Goal: Task Accomplishment & Management: Use online tool/utility

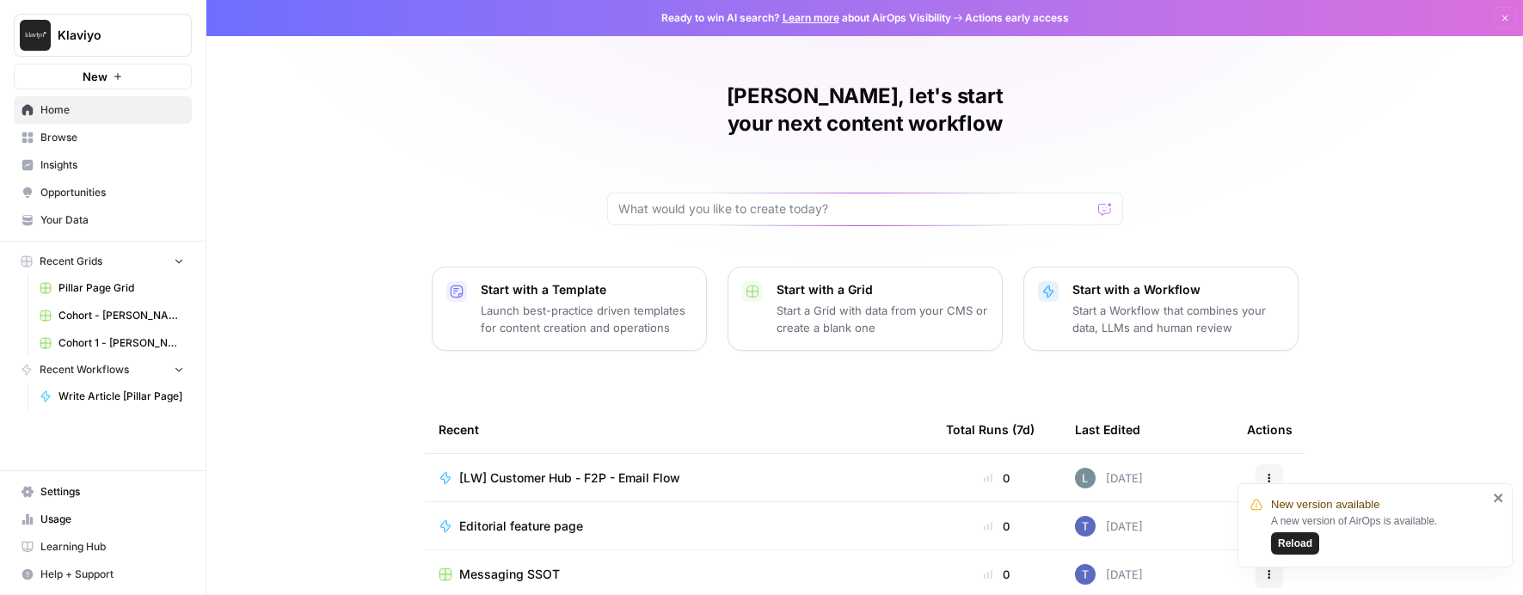
click at [68, 493] on span "Settings" at bounding box center [112, 491] width 144 height 15
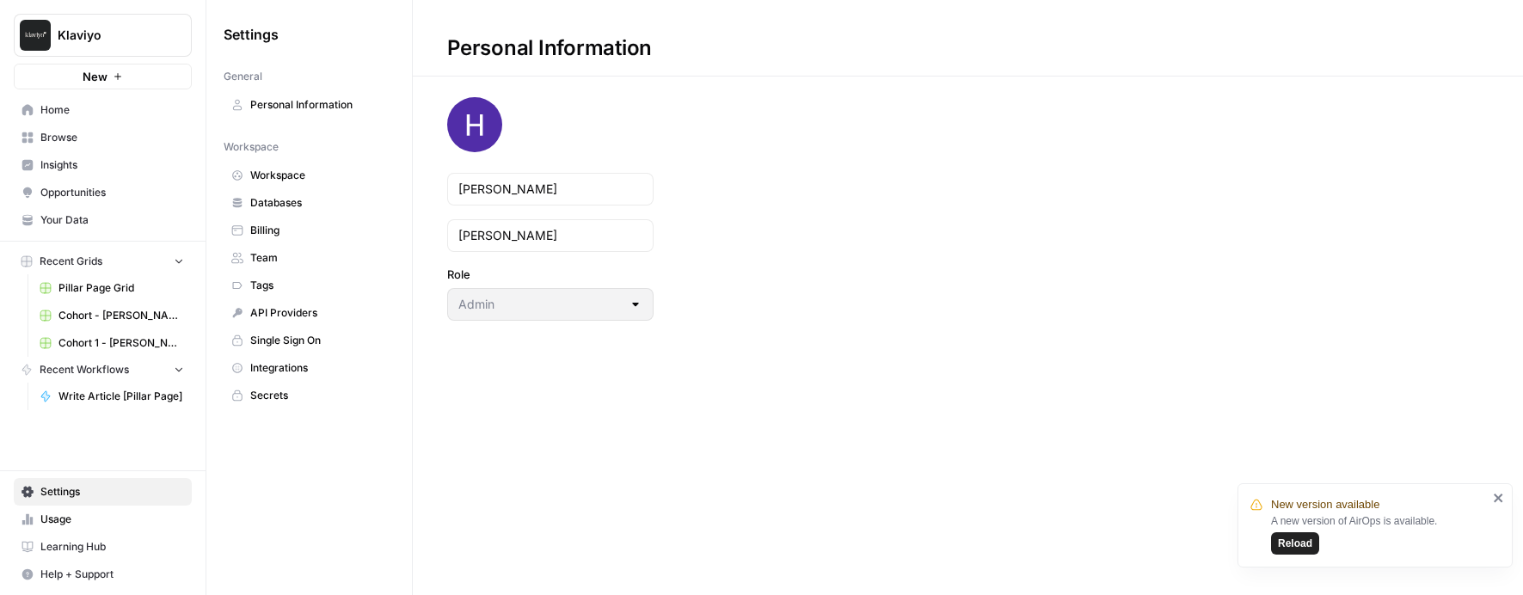
click at [85, 135] on span "Browse" at bounding box center [112, 137] width 144 height 15
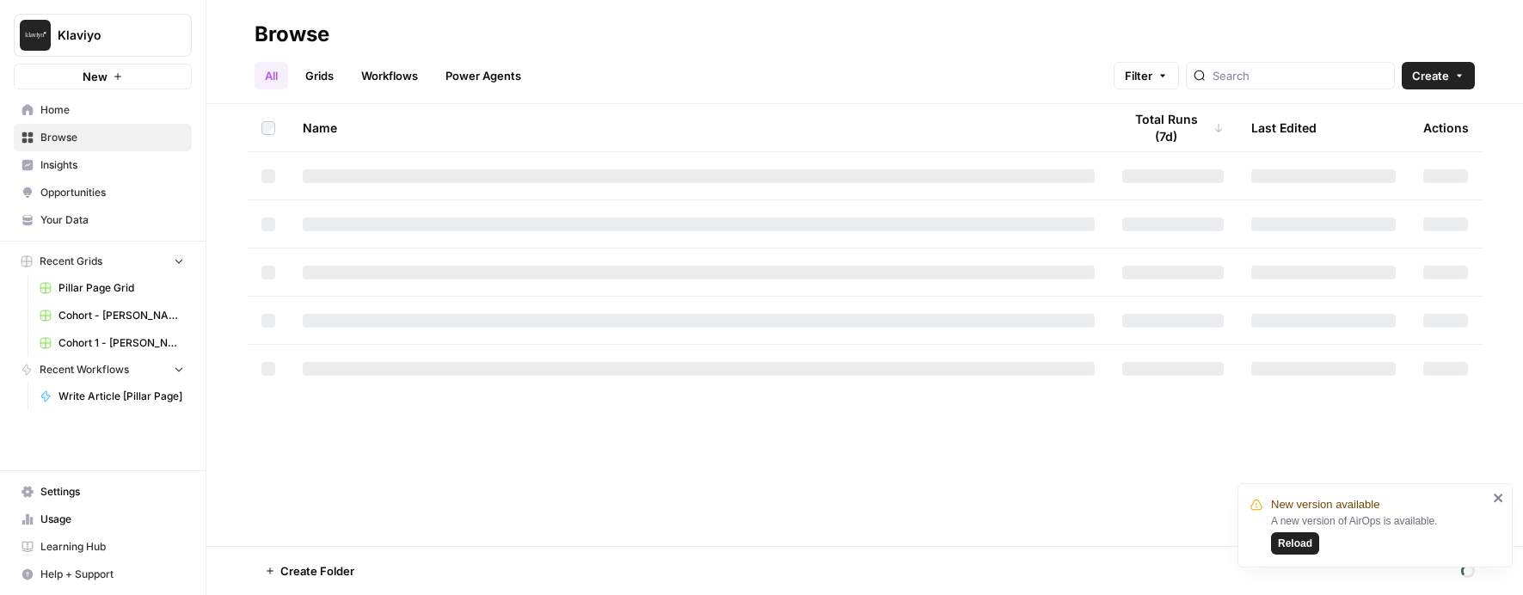
click at [114, 35] on span "Klaviyo" at bounding box center [110, 35] width 104 height 17
click at [96, 130] on span "Klaviyo" at bounding box center [158, 128] width 212 height 17
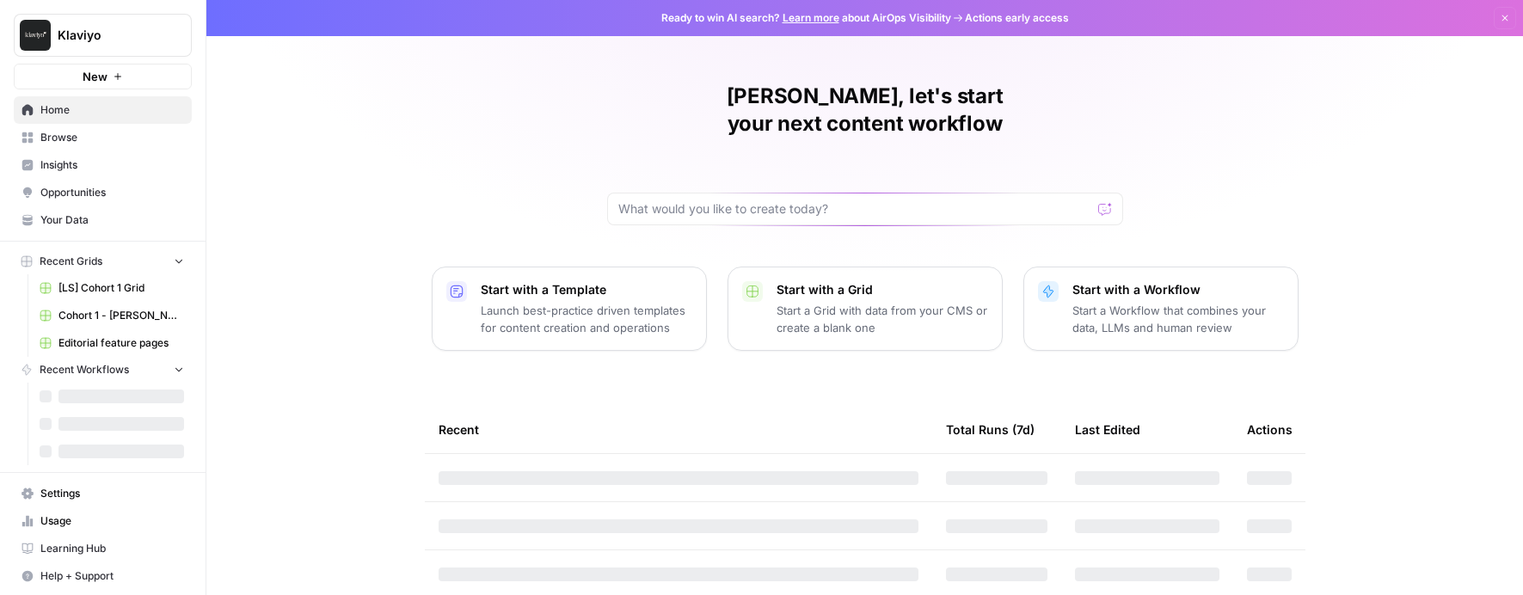
click at [111, 220] on span "Your Data" at bounding box center [112, 219] width 144 height 15
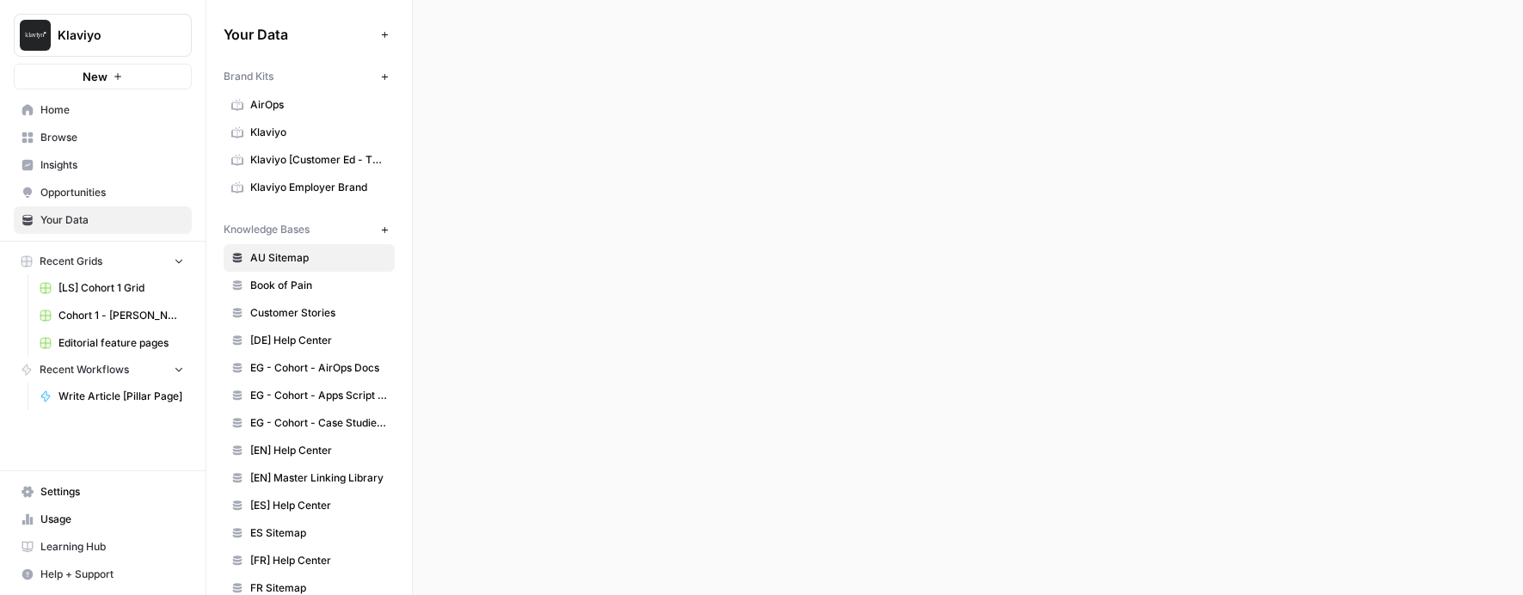
click at [114, 189] on span "Opportunities" at bounding box center [112, 192] width 144 height 15
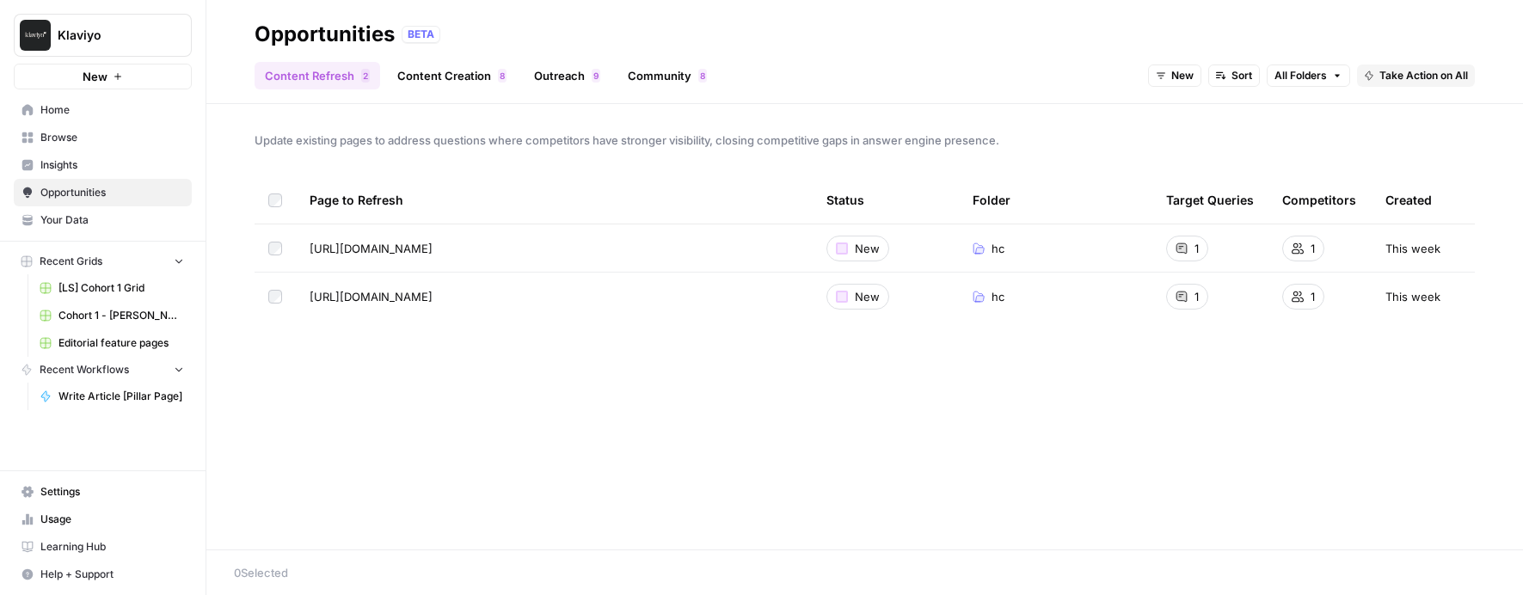
click at [92, 163] on span "Insights" at bounding box center [112, 164] width 144 height 15
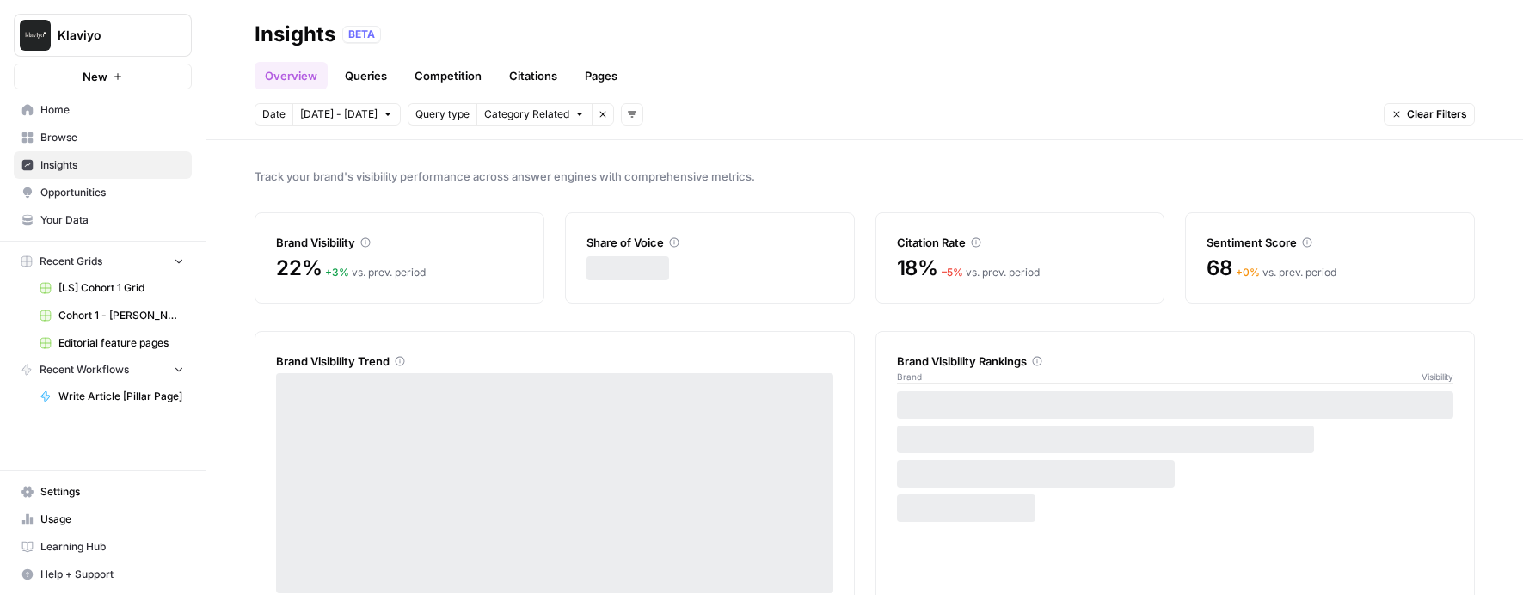
click at [95, 141] on span "Browse" at bounding box center [112, 137] width 144 height 15
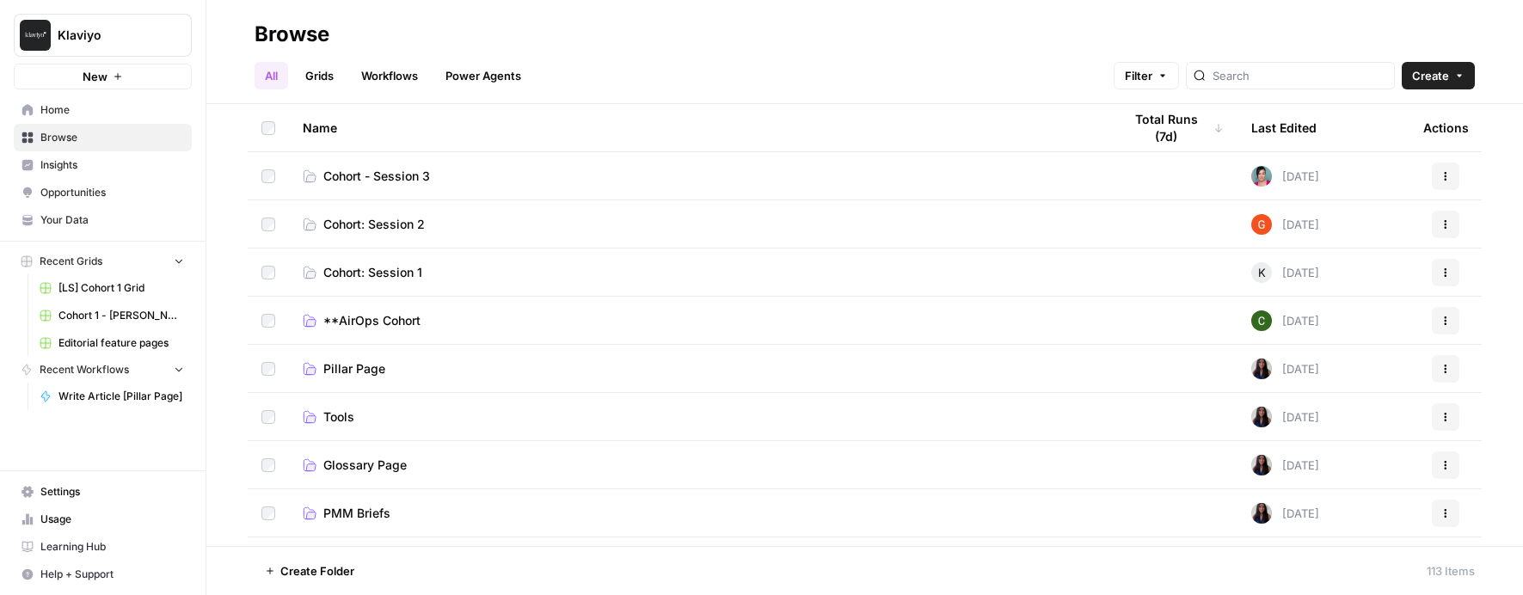
click at [83, 102] on span "Home" at bounding box center [112, 109] width 144 height 15
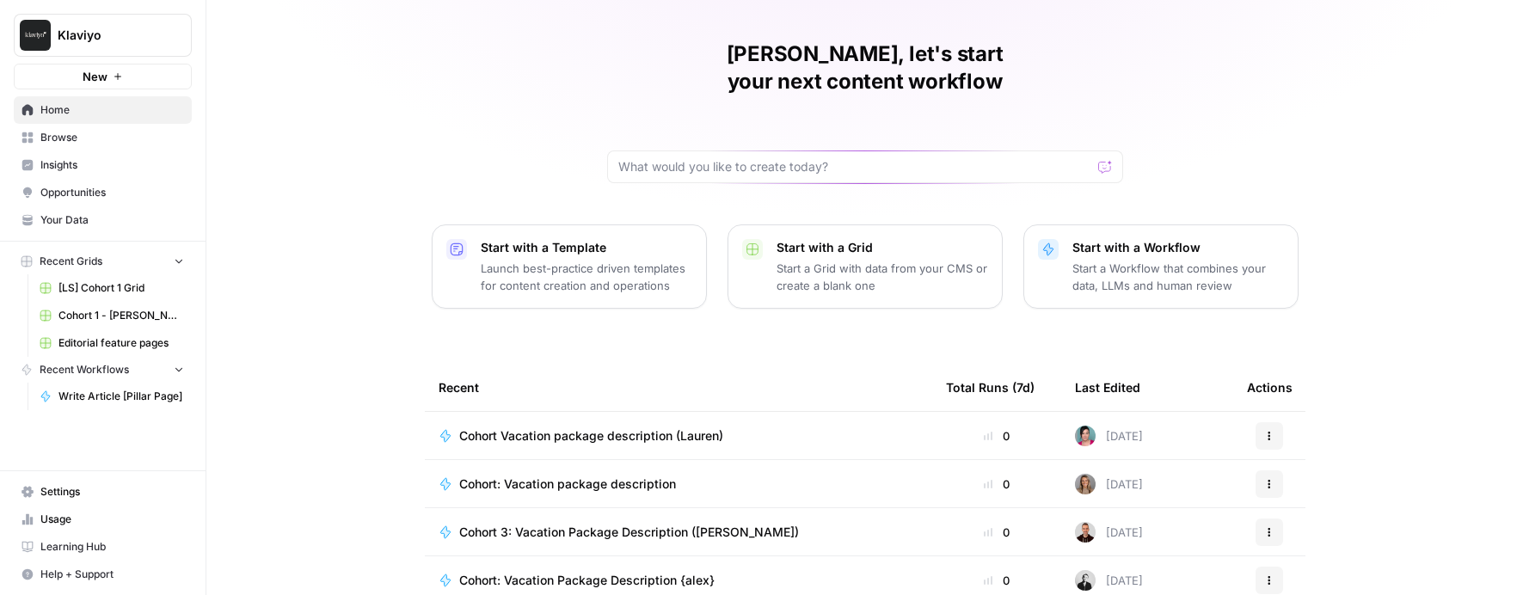
scroll to position [60, 0]
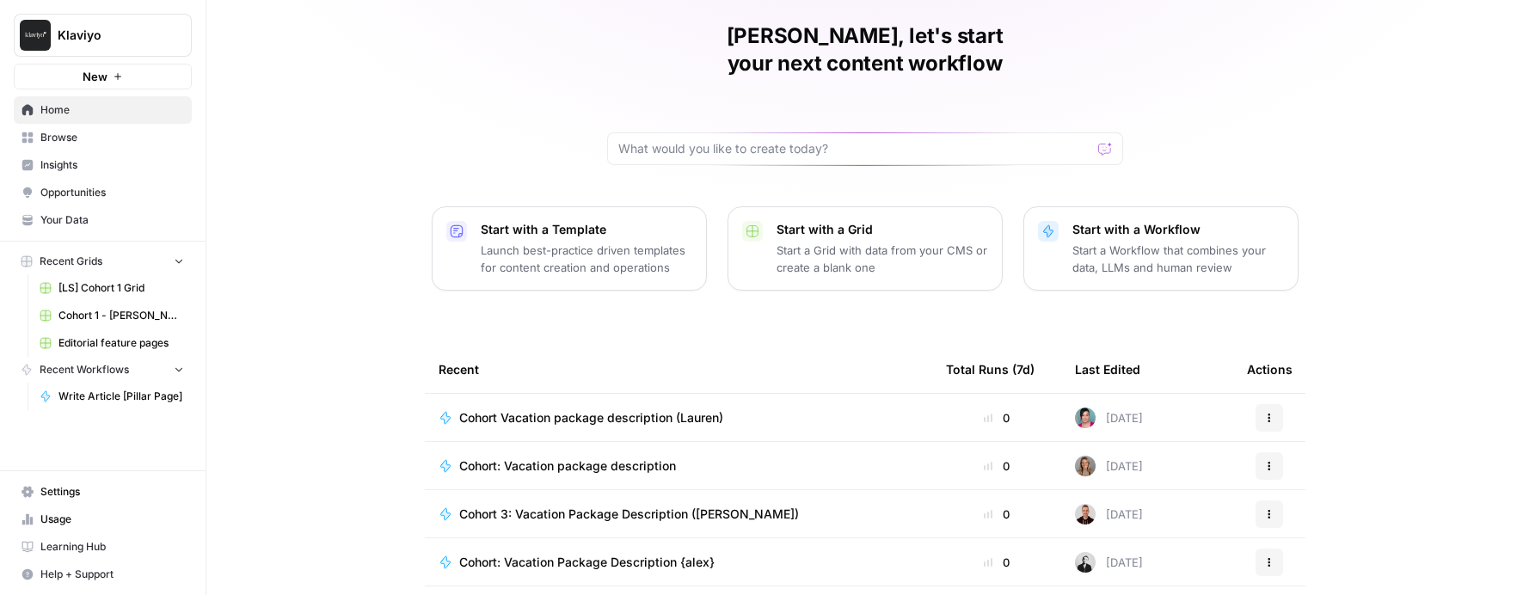
click at [73, 141] on span "Browse" at bounding box center [112, 137] width 144 height 15
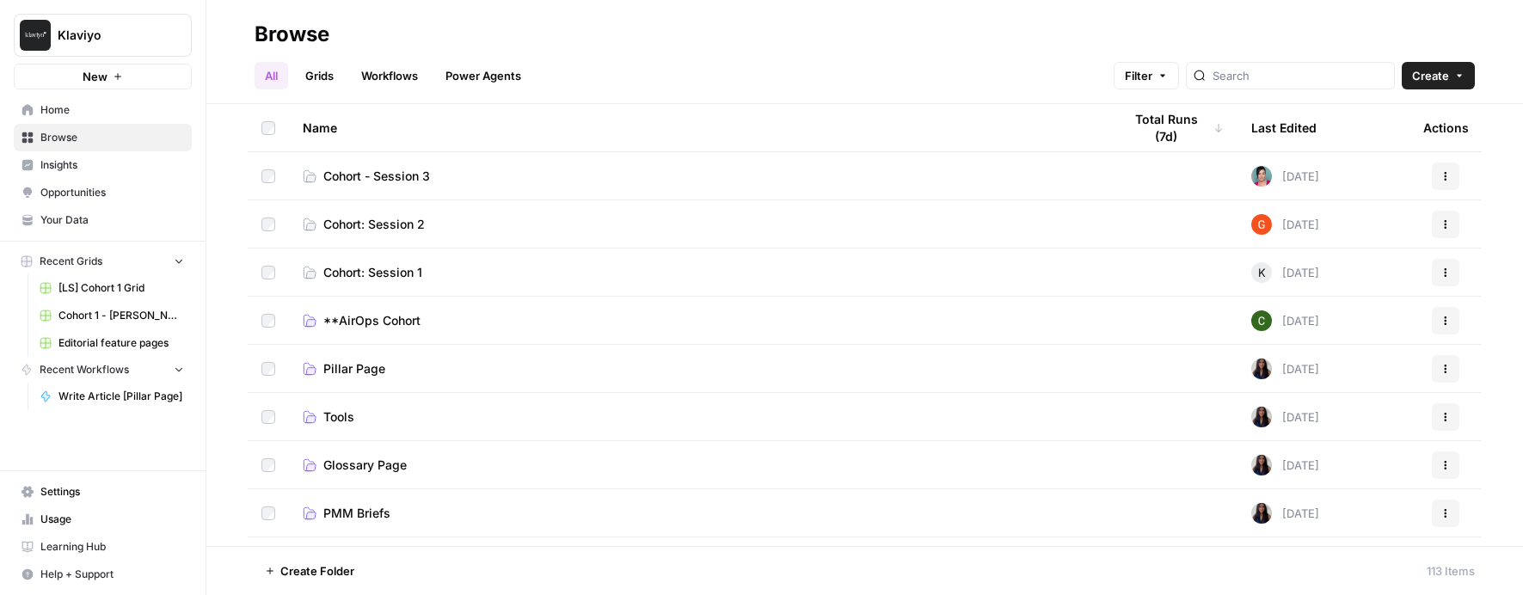
click at [73, 167] on span "Insights" at bounding box center [112, 164] width 144 height 15
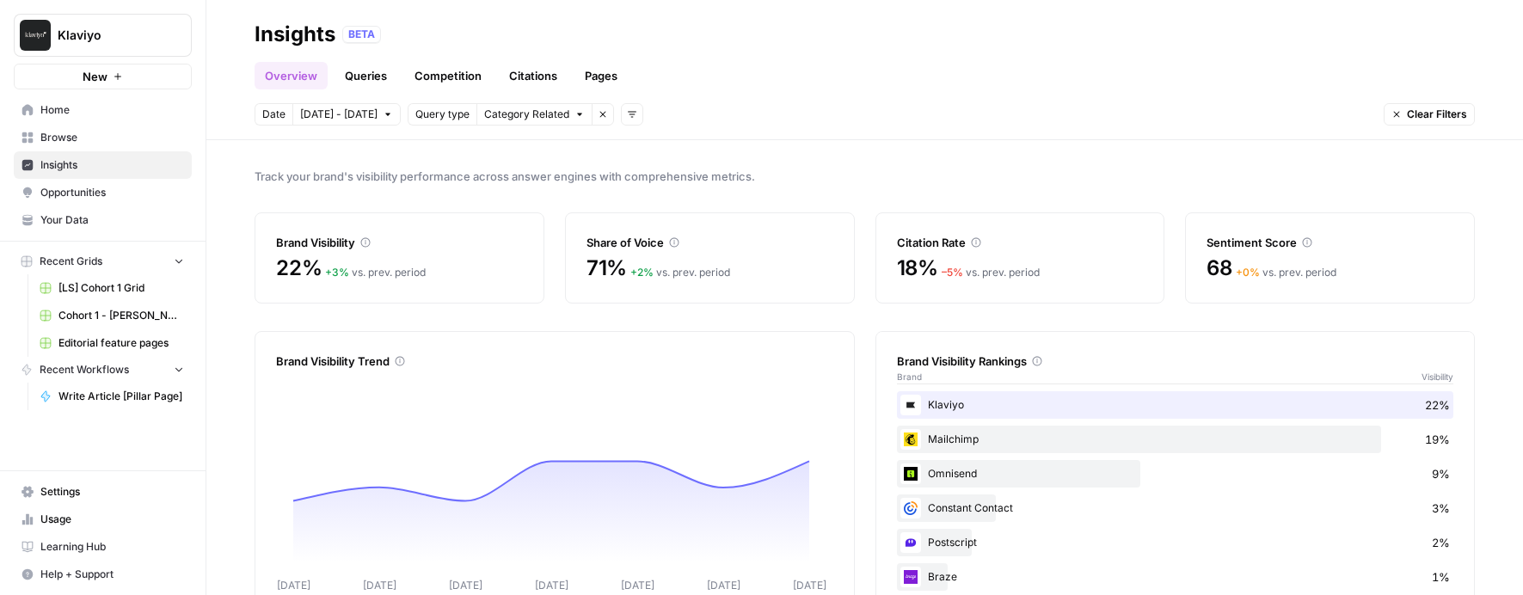
click at [92, 192] on span "Opportunities" at bounding box center [112, 192] width 144 height 15
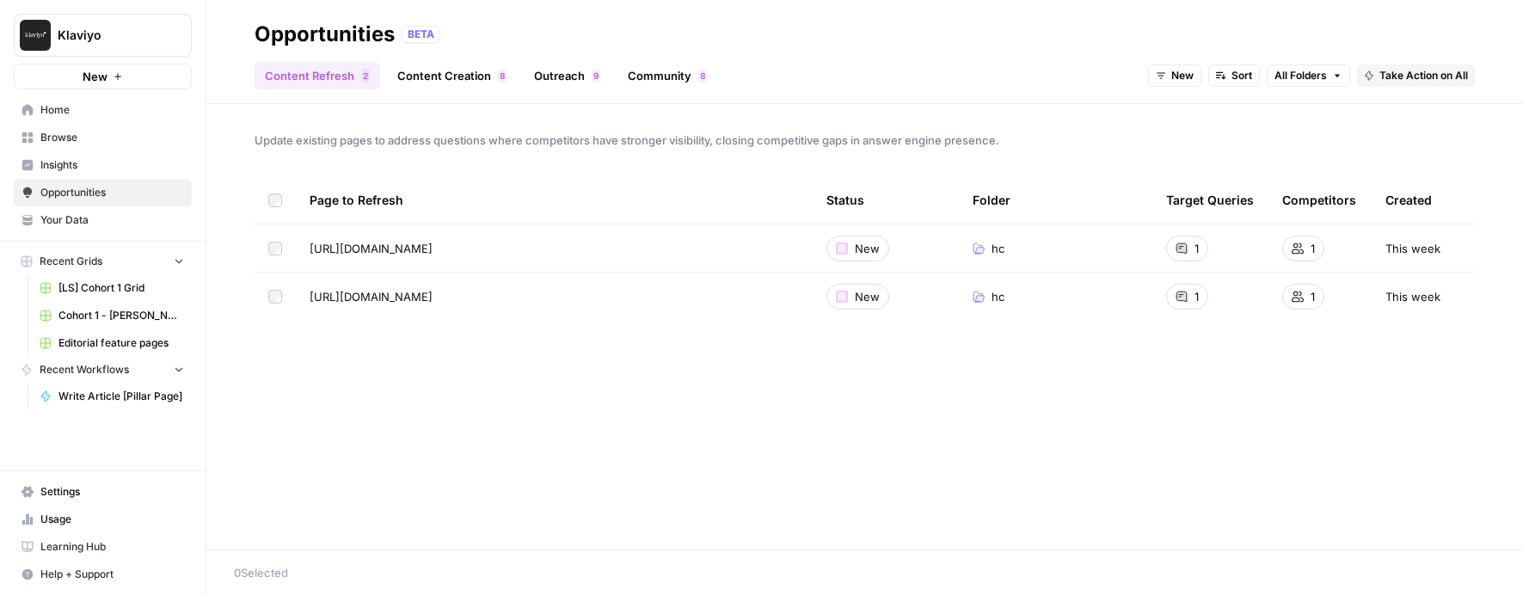
click at [86, 230] on link "Your Data" at bounding box center [103, 220] width 178 height 28
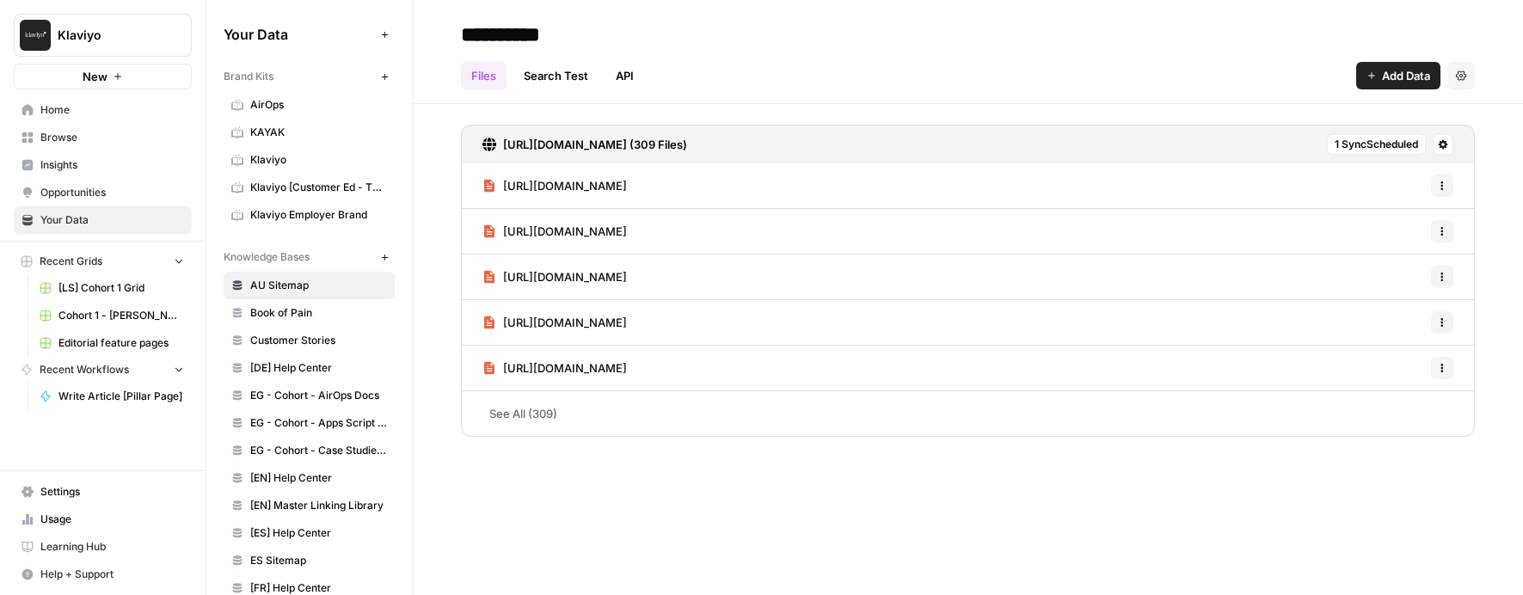
click at [84, 498] on span "Settings" at bounding box center [112, 491] width 144 height 15
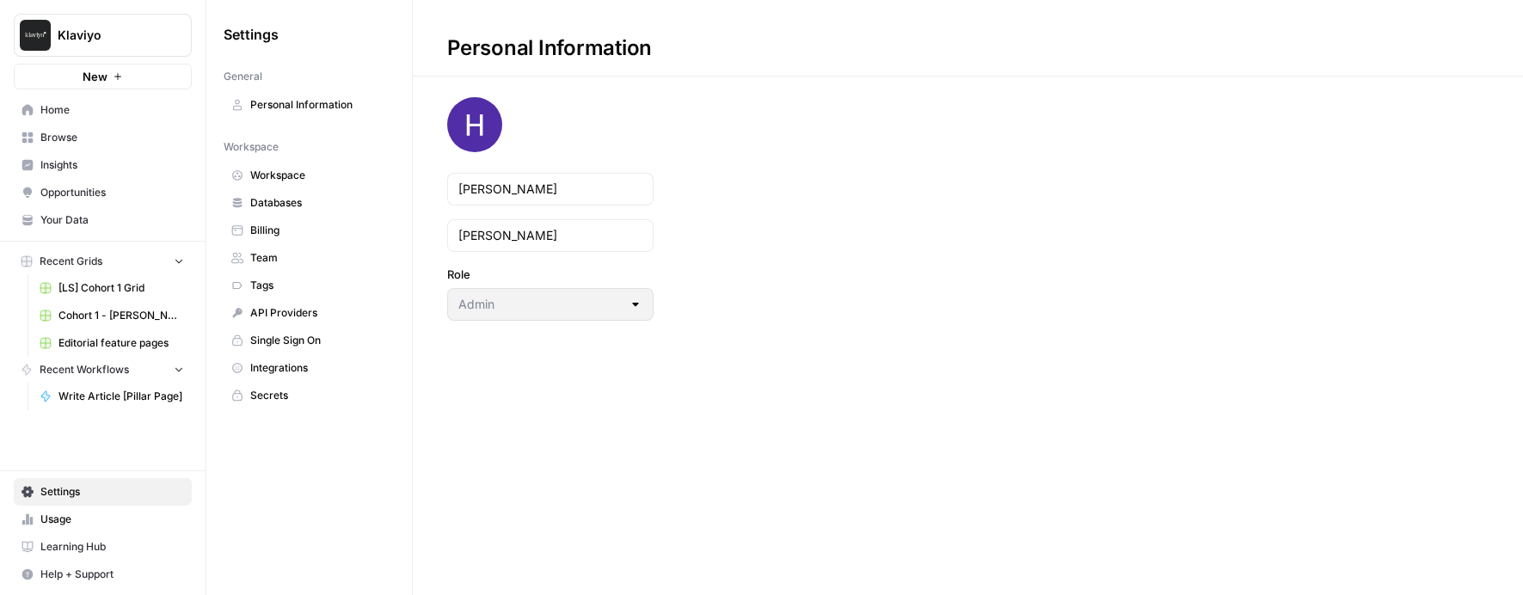
click at [313, 311] on span "API Providers" at bounding box center [318, 312] width 137 height 15
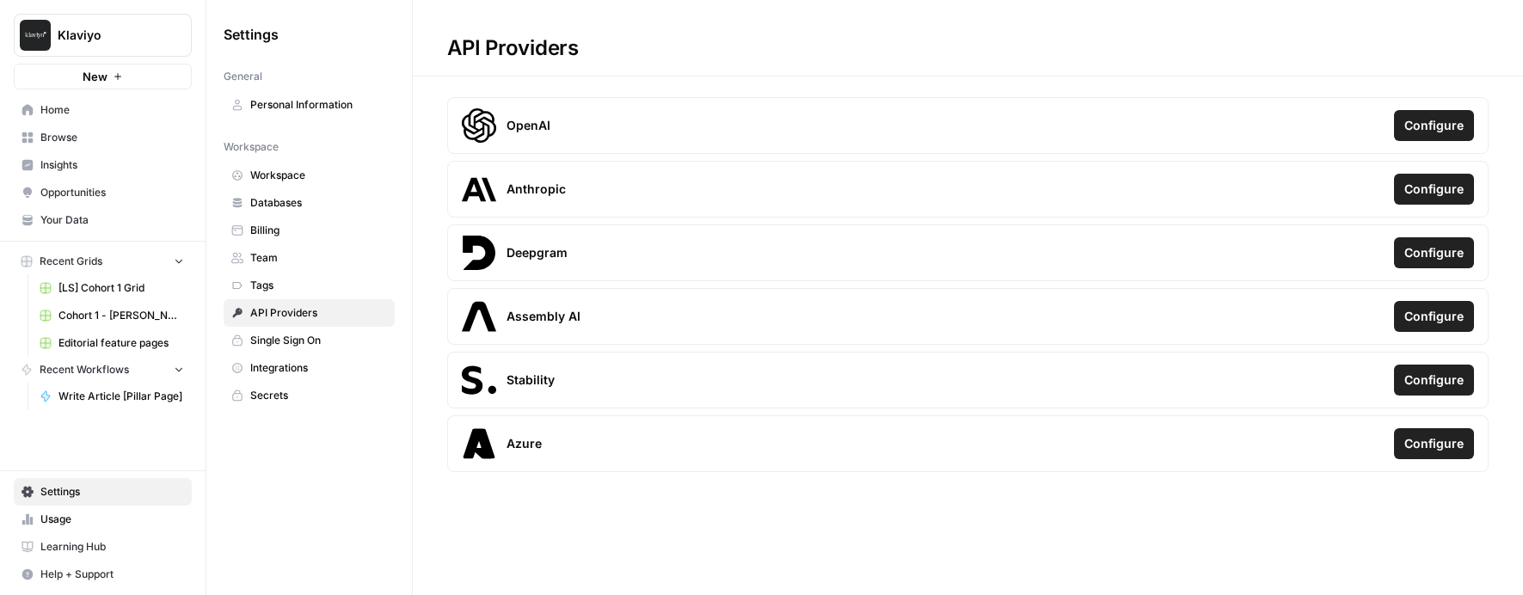
click at [319, 371] on span "Integrations" at bounding box center [318, 367] width 137 height 15
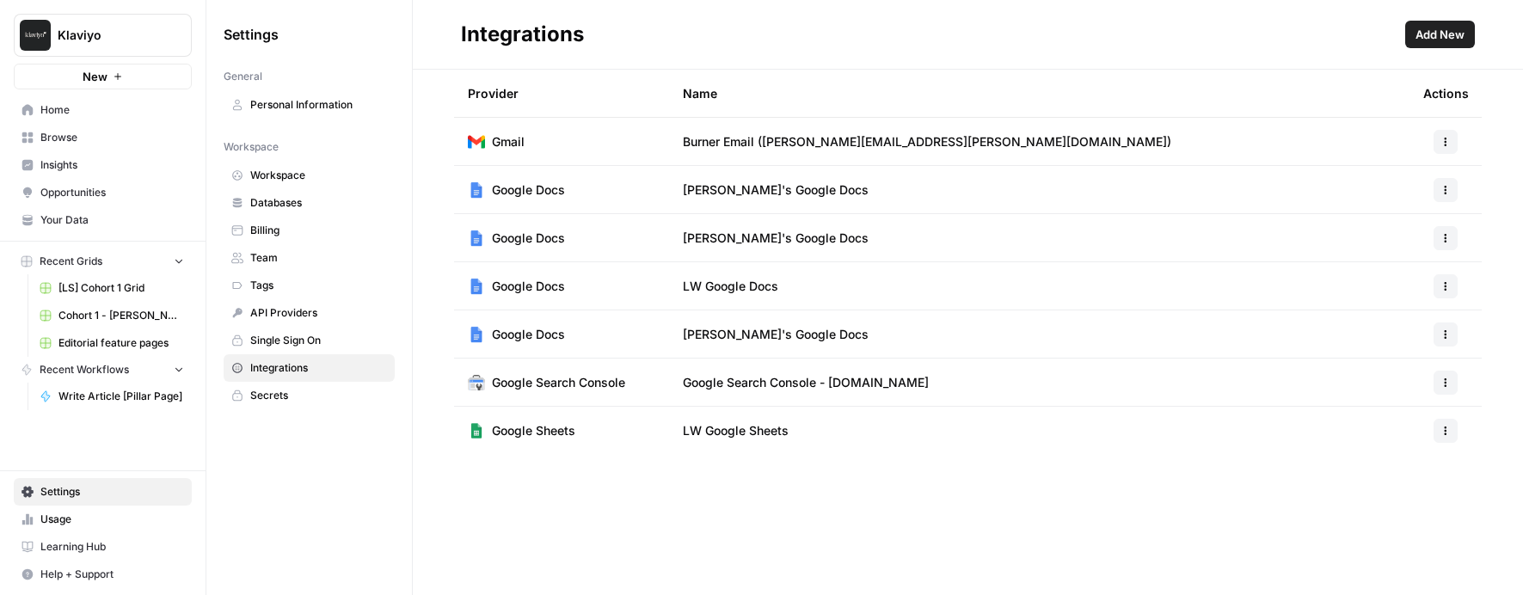
click at [1451, 29] on span "Add New" at bounding box center [1439, 34] width 49 height 17
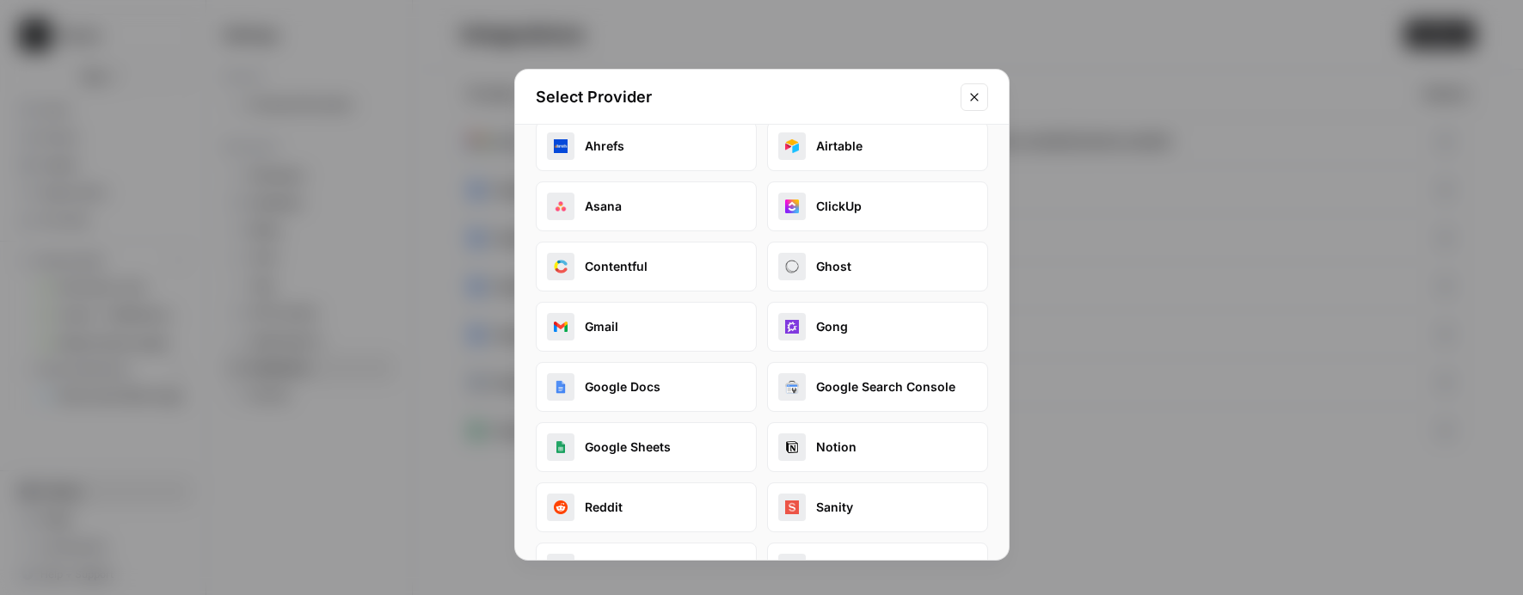
scroll to position [198, 0]
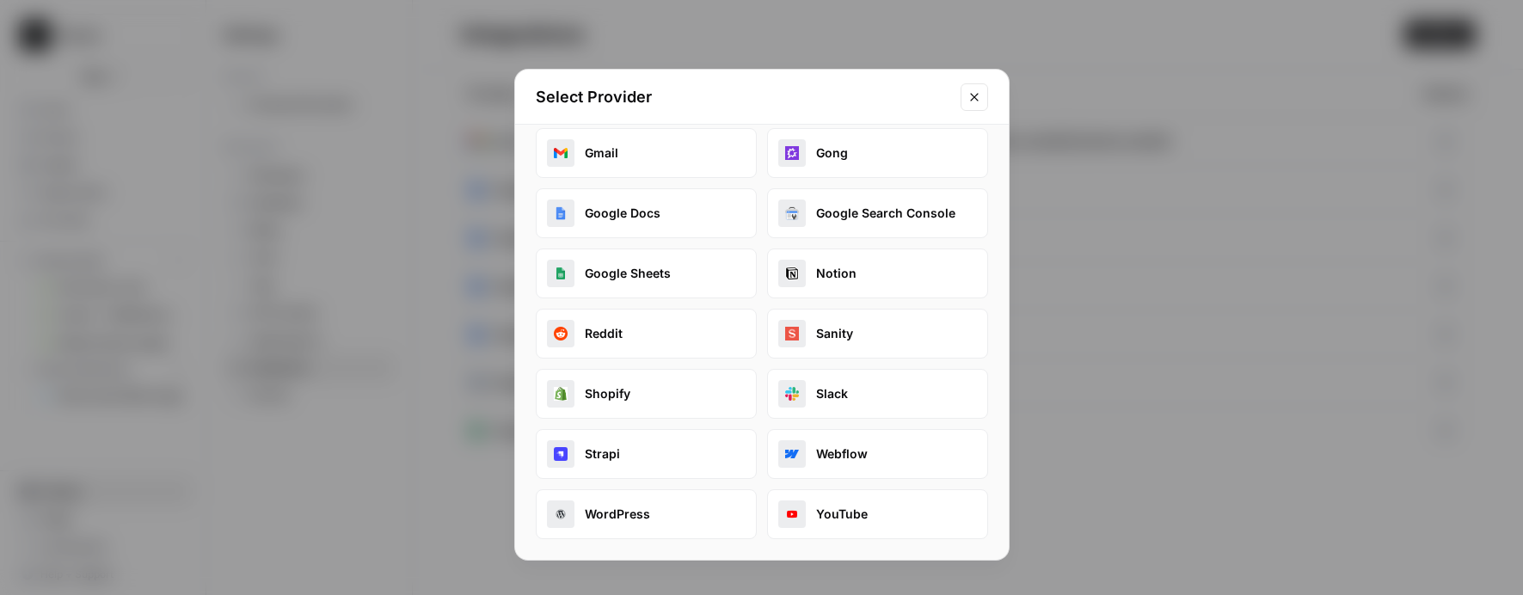
click at [615, 531] on button "WordPress" at bounding box center [646, 514] width 221 height 50
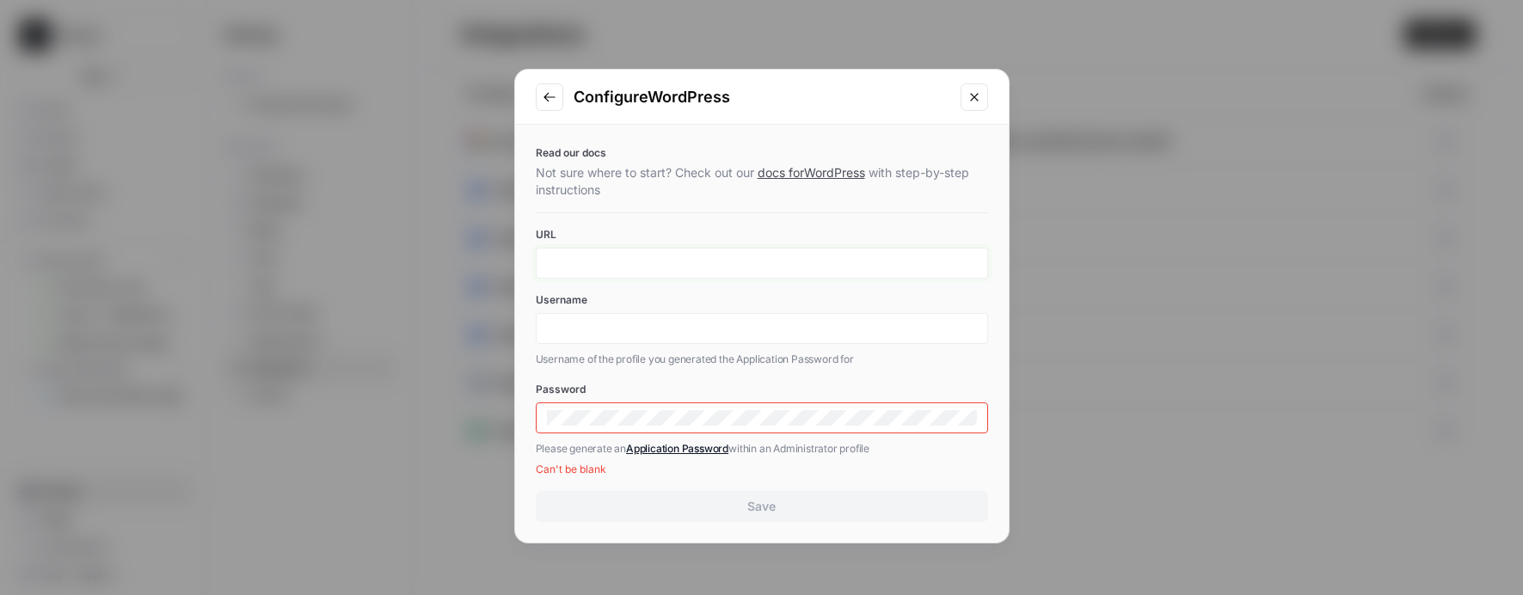
click at [677, 261] on input "URL" at bounding box center [762, 262] width 430 height 15
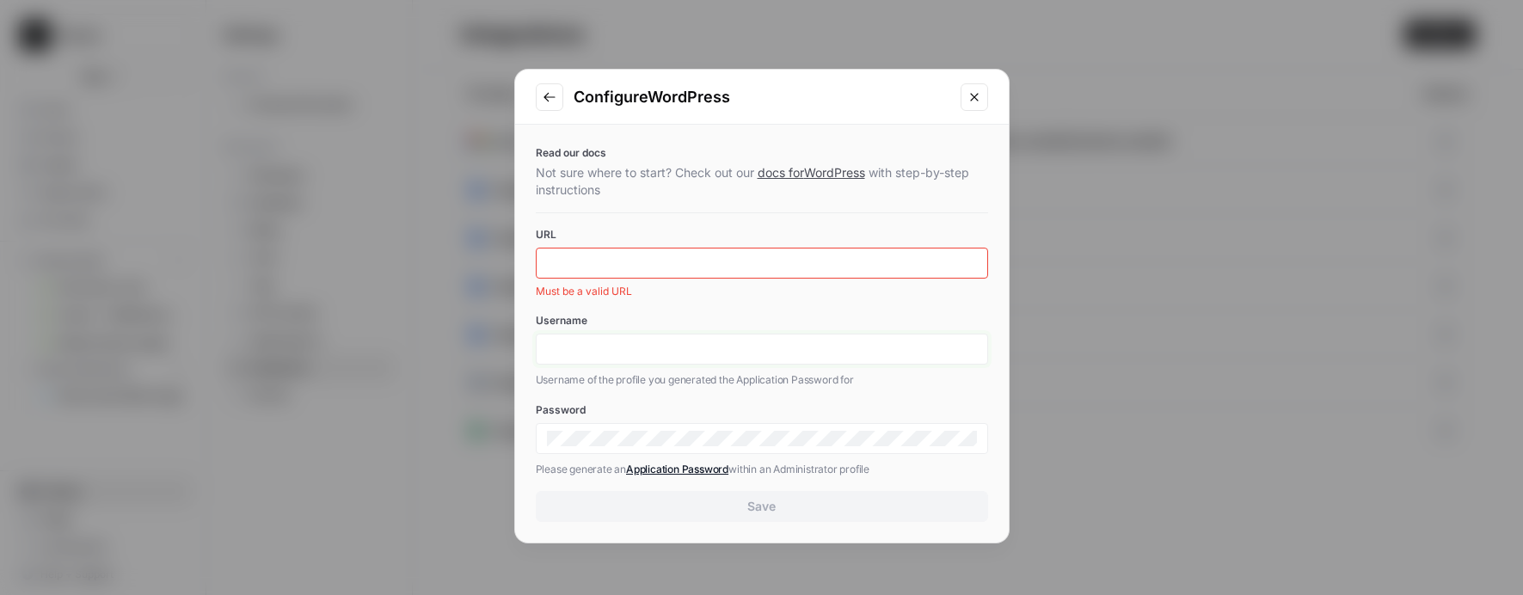
click at [596, 356] on input "Username" at bounding box center [762, 348] width 430 height 15
click at [597, 258] on input "URL" at bounding box center [762, 262] width 430 height 15
drag, startPoint x: 670, startPoint y: 352, endPoint x: 455, endPoint y: 347, distance: 215.0
click at [455, 347] on div "Configure WordPress Read our docs Not sure where to start? Check out our docs f…" at bounding box center [761, 297] width 1523 height 595
drag, startPoint x: 719, startPoint y: 348, endPoint x: 392, endPoint y: 342, distance: 326.8
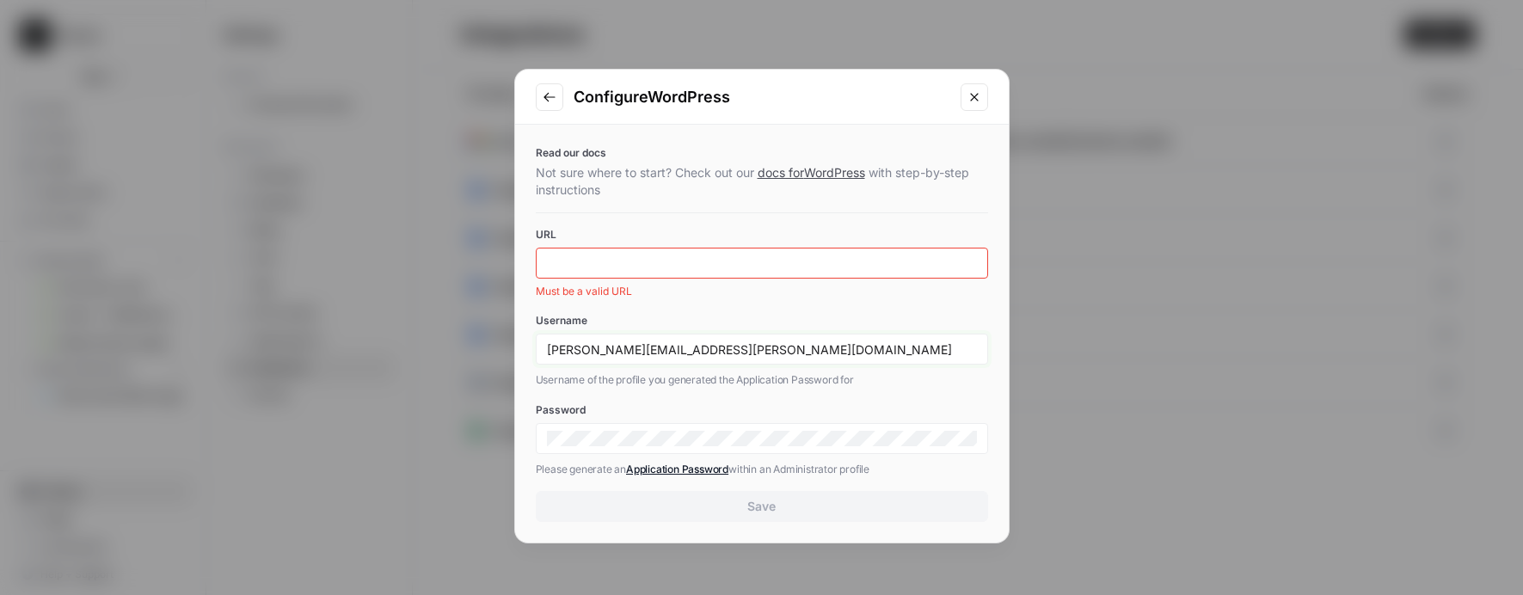
click at [388, 343] on div "Configure WordPress Read our docs Not sure where to start? Check out our docs f…" at bounding box center [761, 297] width 1523 height 595
paste input "klaviyocms"
type input "klaviyocms"
click at [617, 251] on div at bounding box center [762, 263] width 452 height 31
click at [775, 267] on input "URL" at bounding box center [762, 262] width 430 height 15
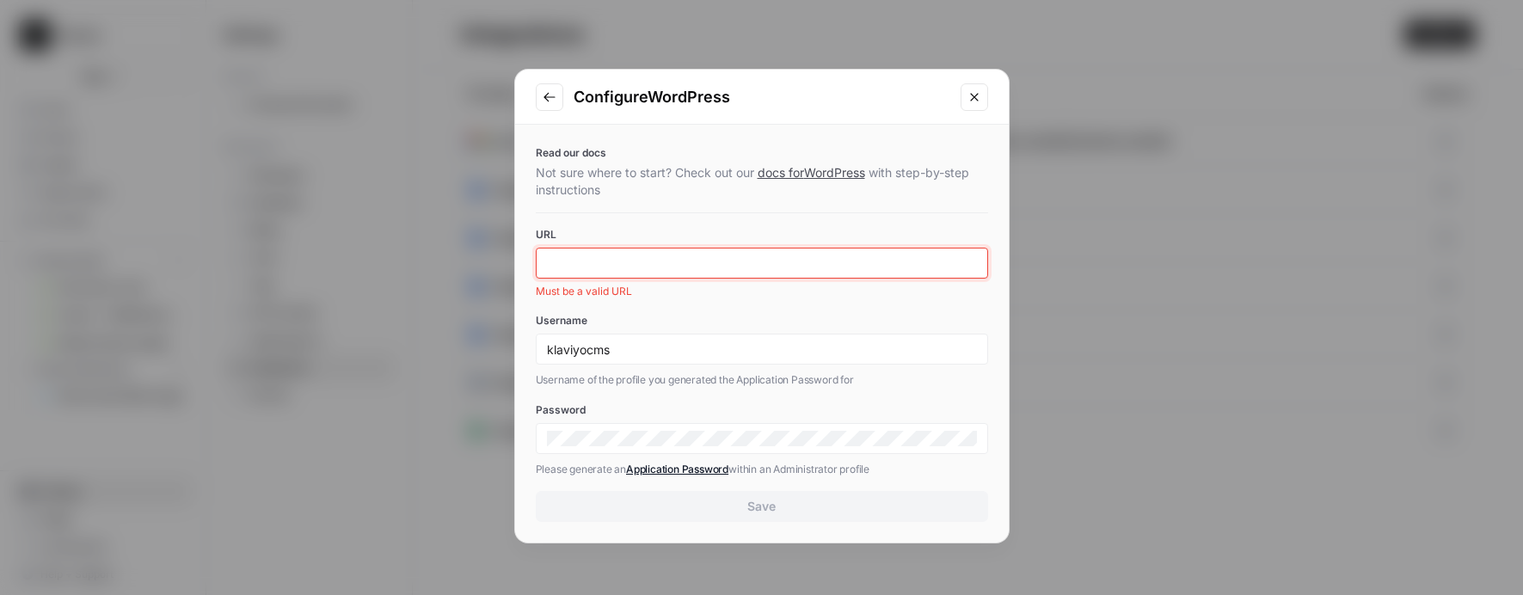
paste input "https://klaviyostg.wpengine.com/"
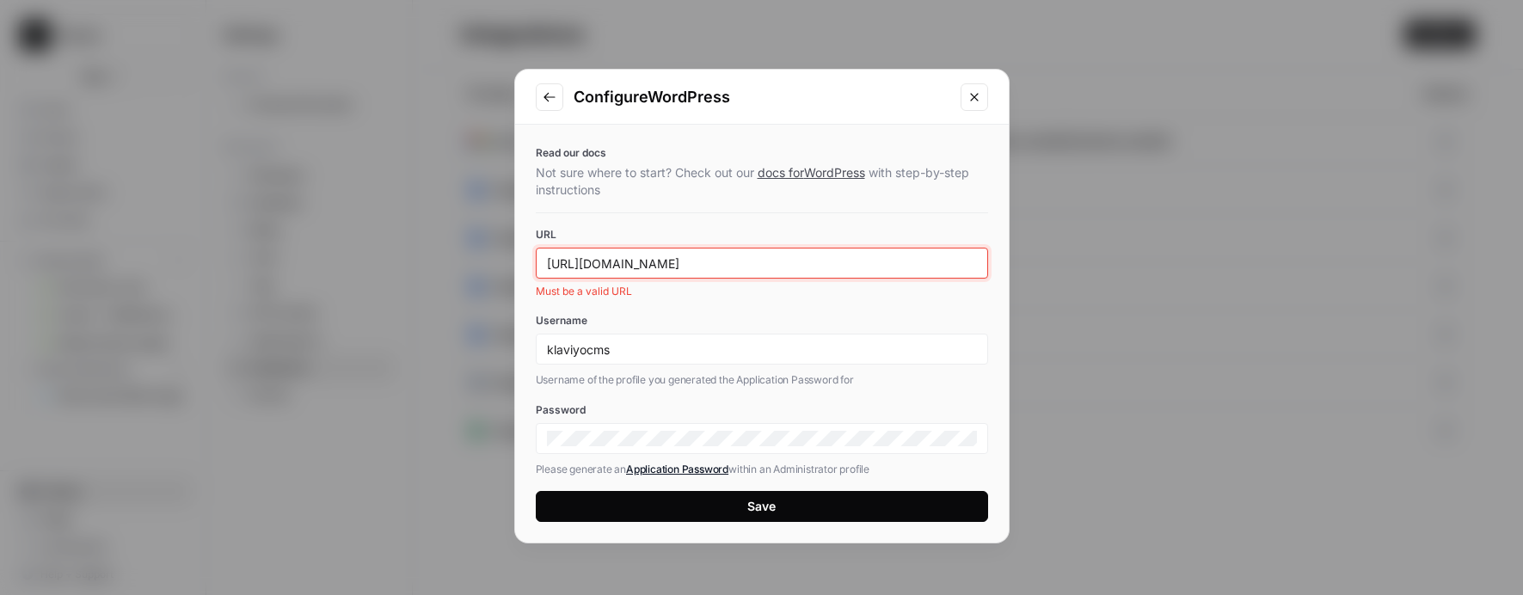
type input "https://klaviyostg.wpengine.com/"
click at [801, 495] on button "Save" at bounding box center [762, 506] width 452 height 31
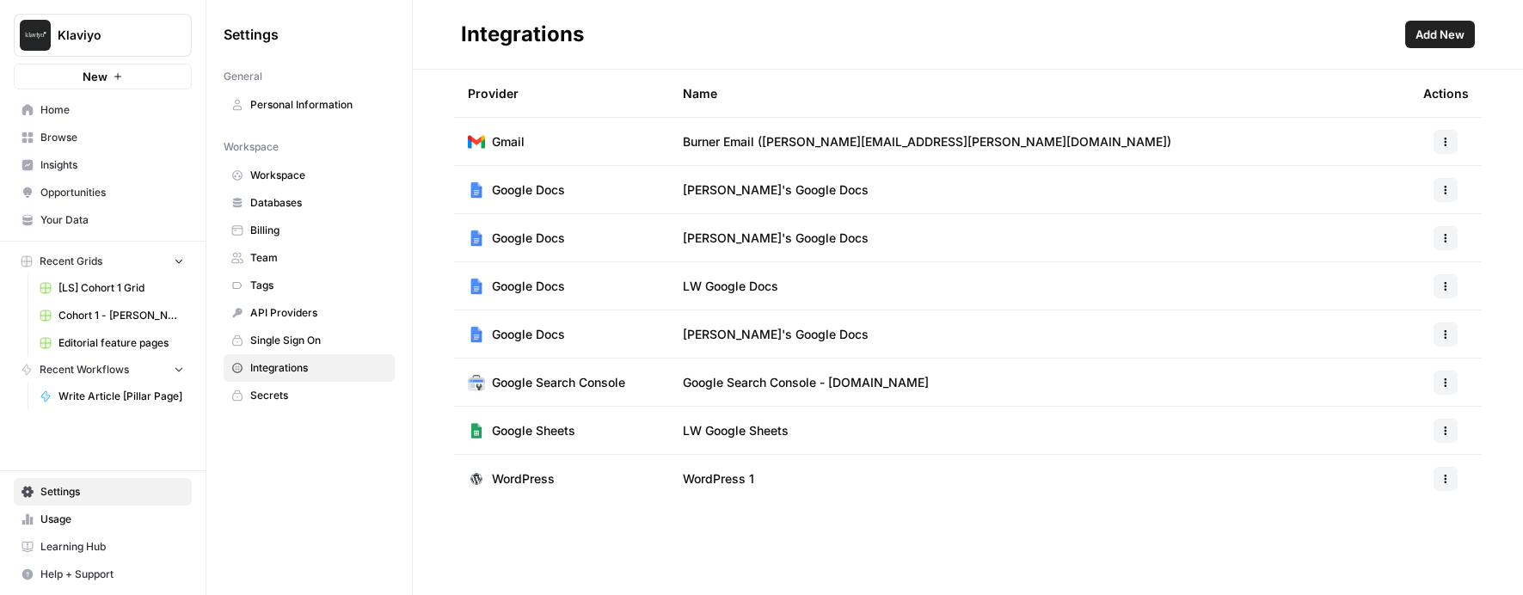
click at [72, 109] on span "Home" at bounding box center [112, 109] width 144 height 15
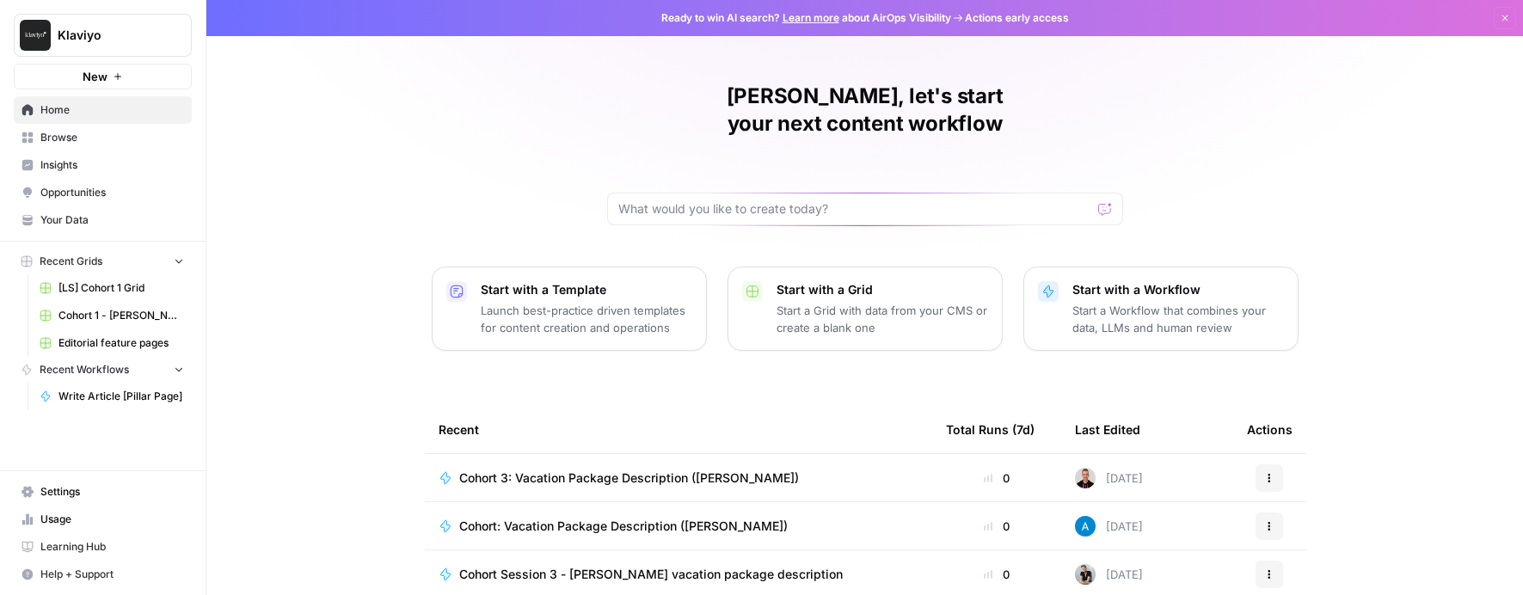
click at [88, 217] on span "Your Data" at bounding box center [112, 219] width 144 height 15
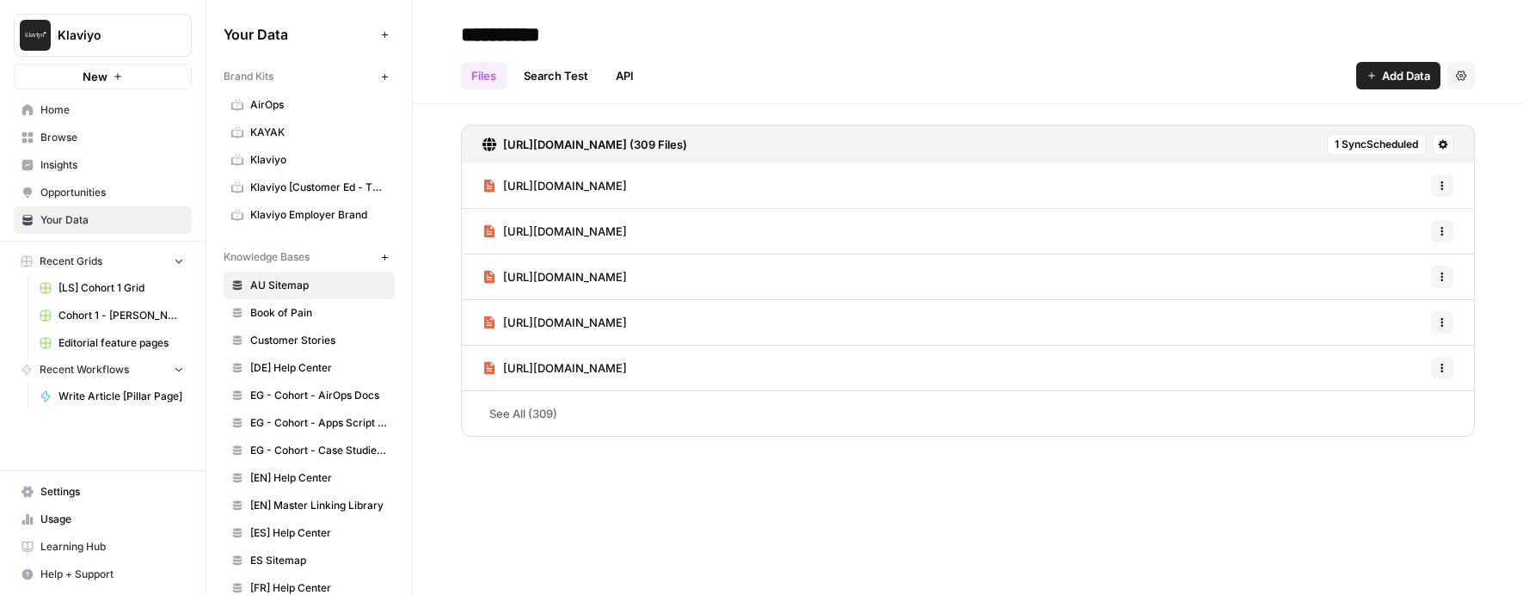
click at [54, 292] on link "[LS] Cohort 1 Grid" at bounding box center [112, 288] width 160 height 28
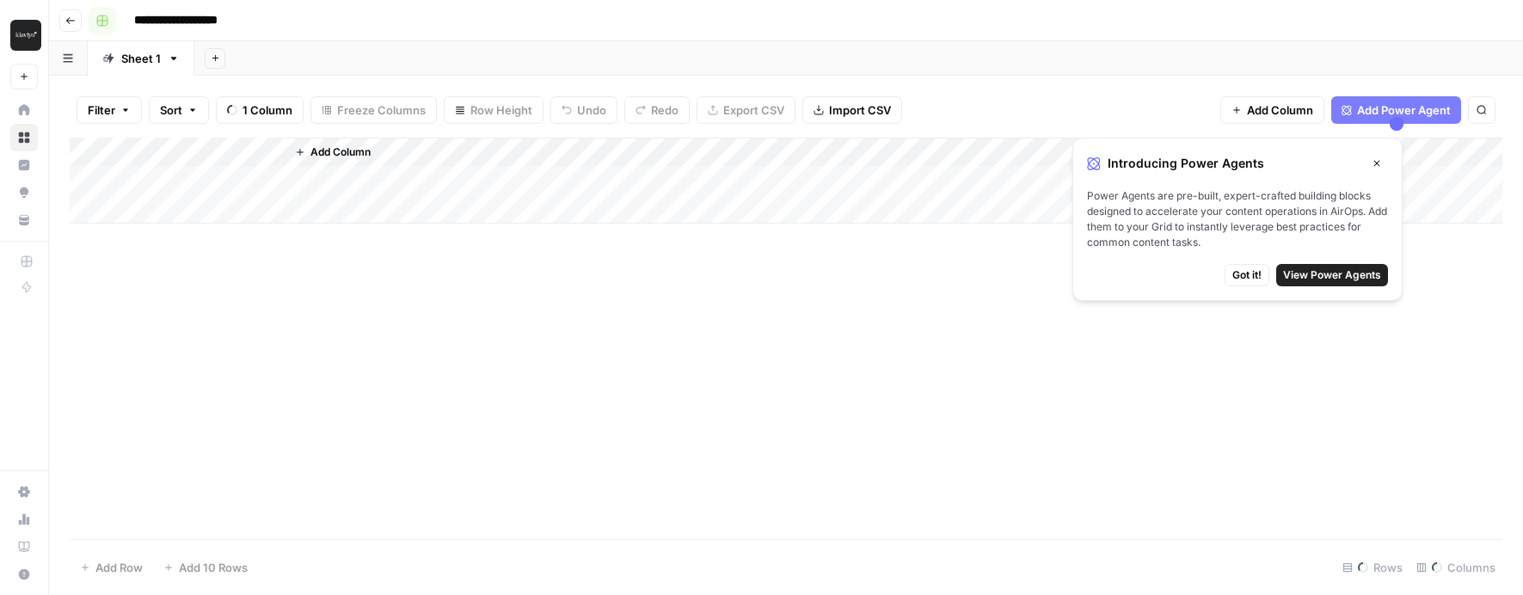
click at [70, 18] on icon "button" at bounding box center [70, 20] width 10 height 10
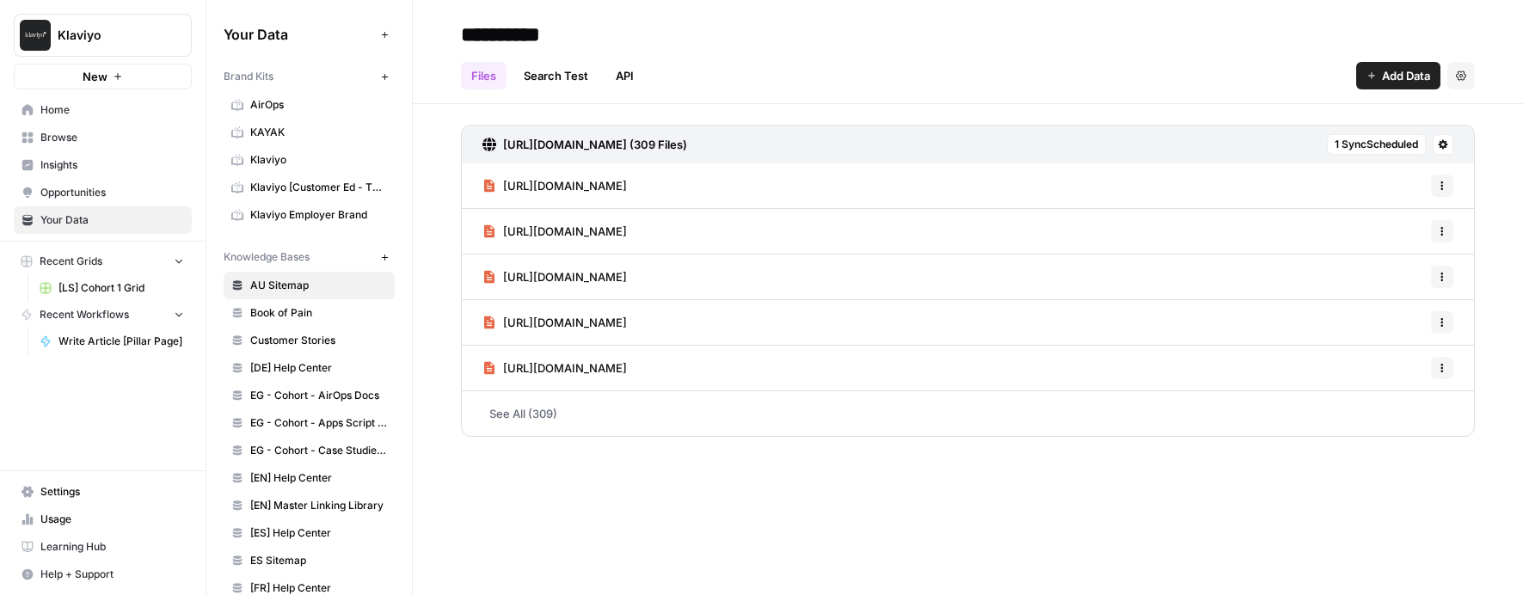
click at [89, 68] on span "New" at bounding box center [95, 76] width 25 height 17
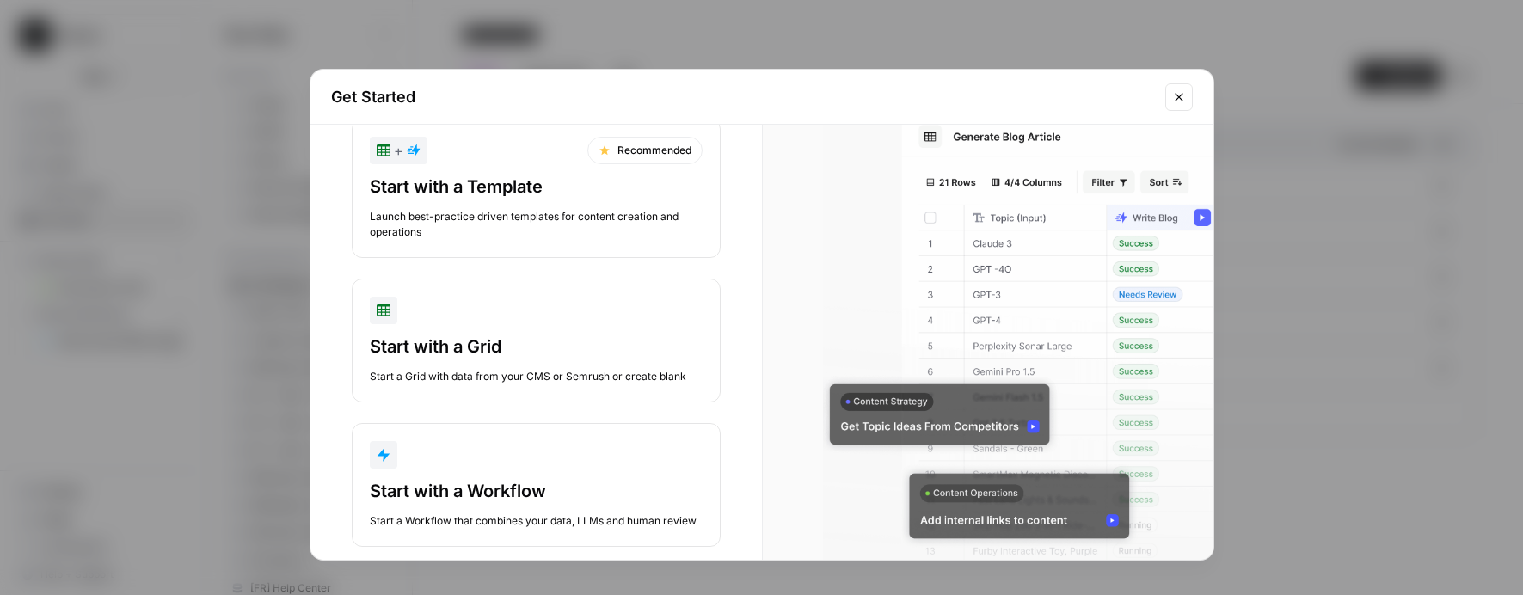
scroll to position [50, 0]
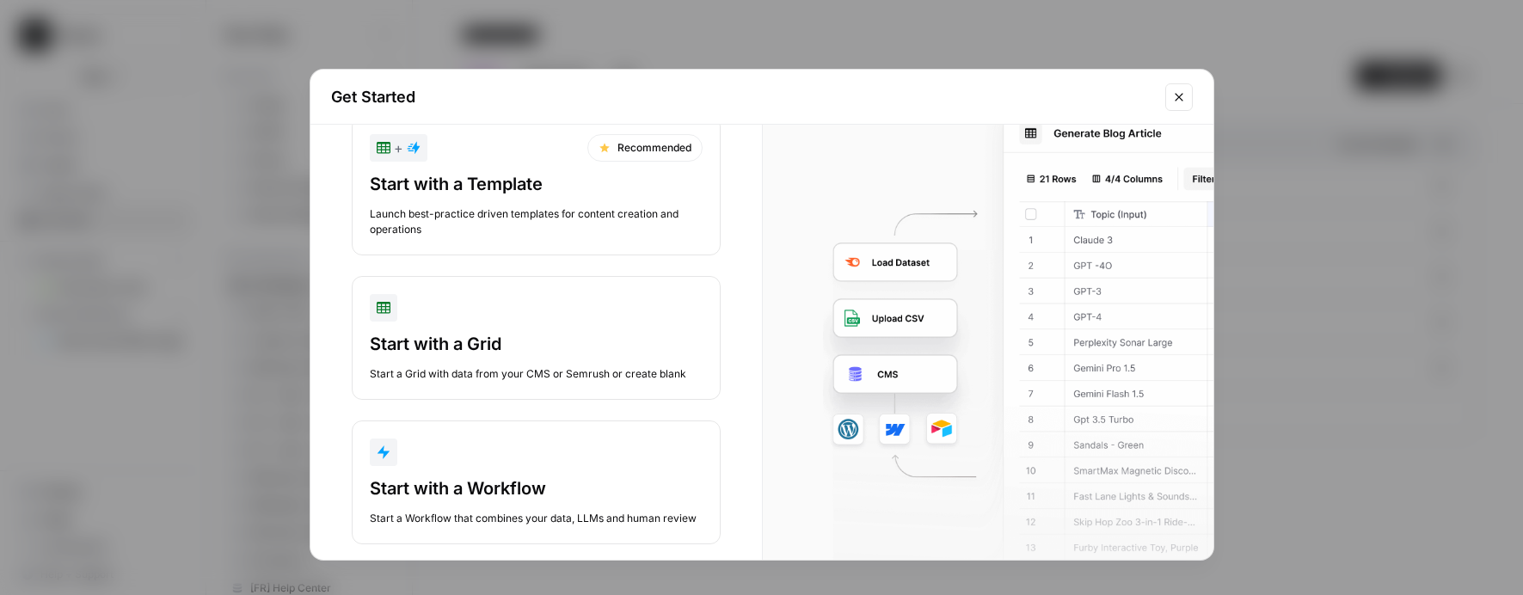
click at [543, 290] on button "Start with a Grid Start a Grid with data from your CMS or Semrush or create bla…" at bounding box center [536, 338] width 369 height 124
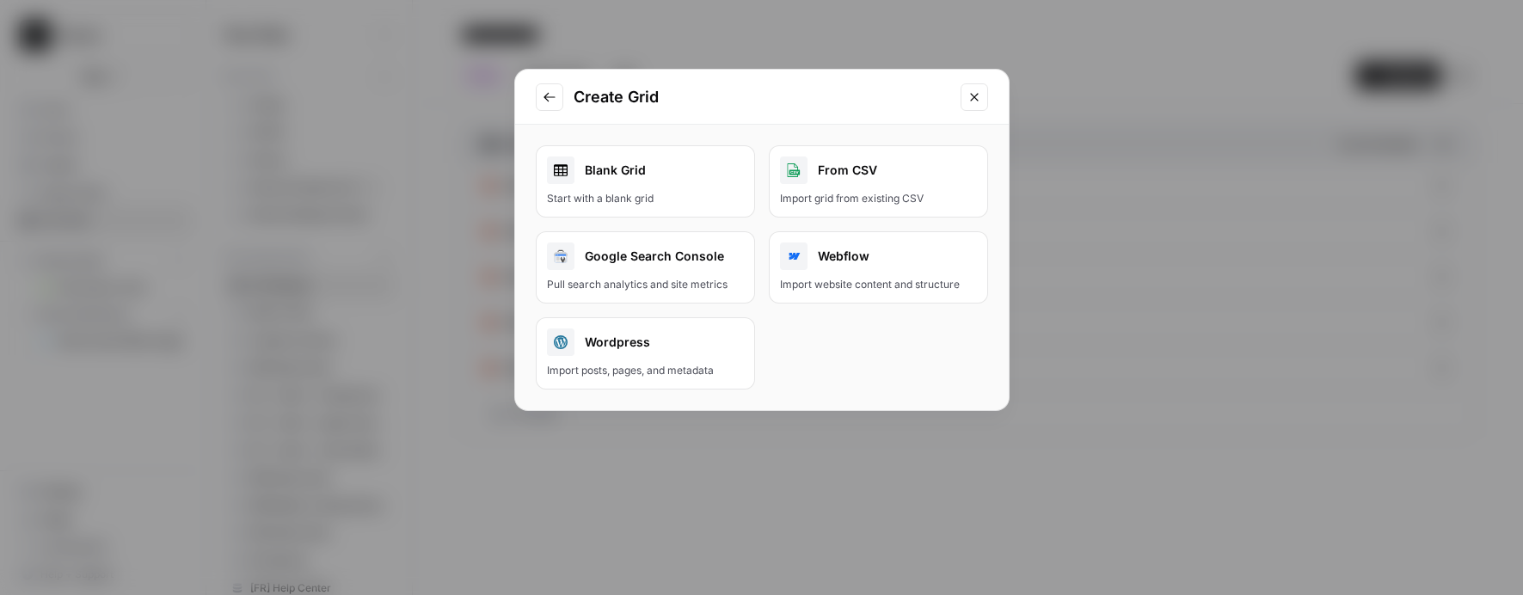
click at [661, 337] on div "Wordpress" at bounding box center [645, 342] width 197 height 28
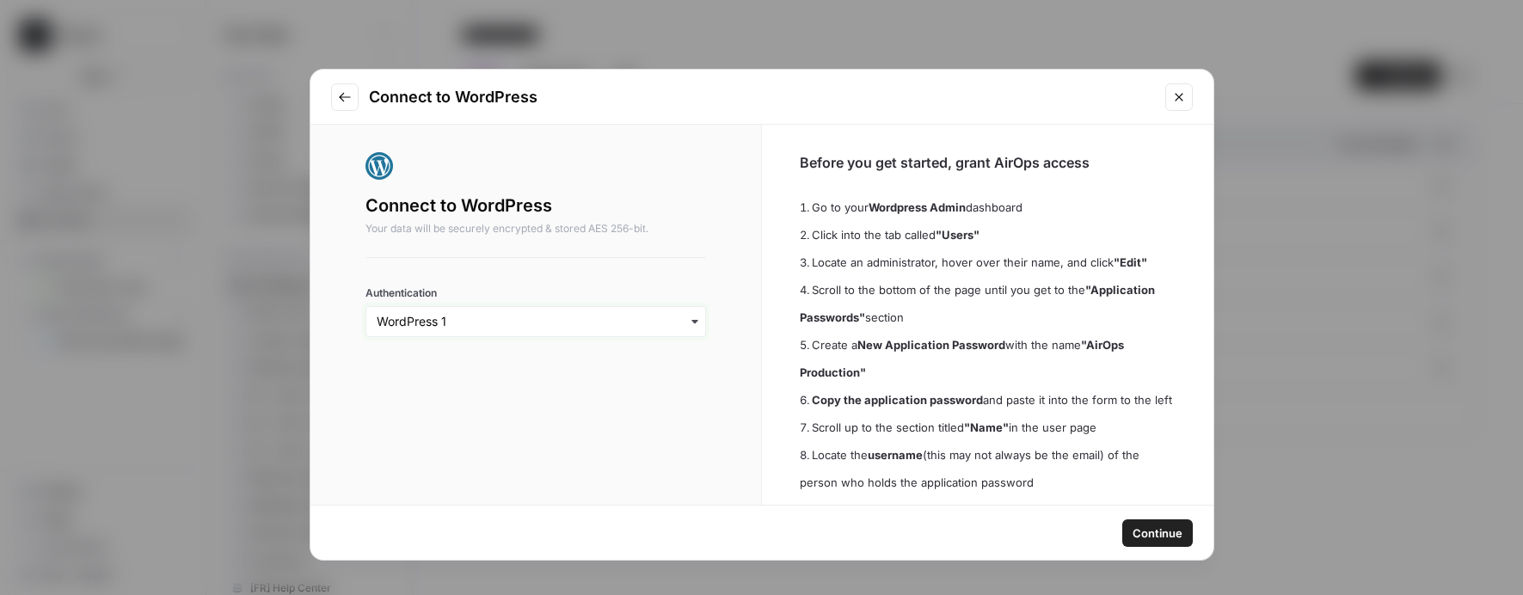
click at [625, 320] on input "Authentication" at bounding box center [536, 321] width 319 height 17
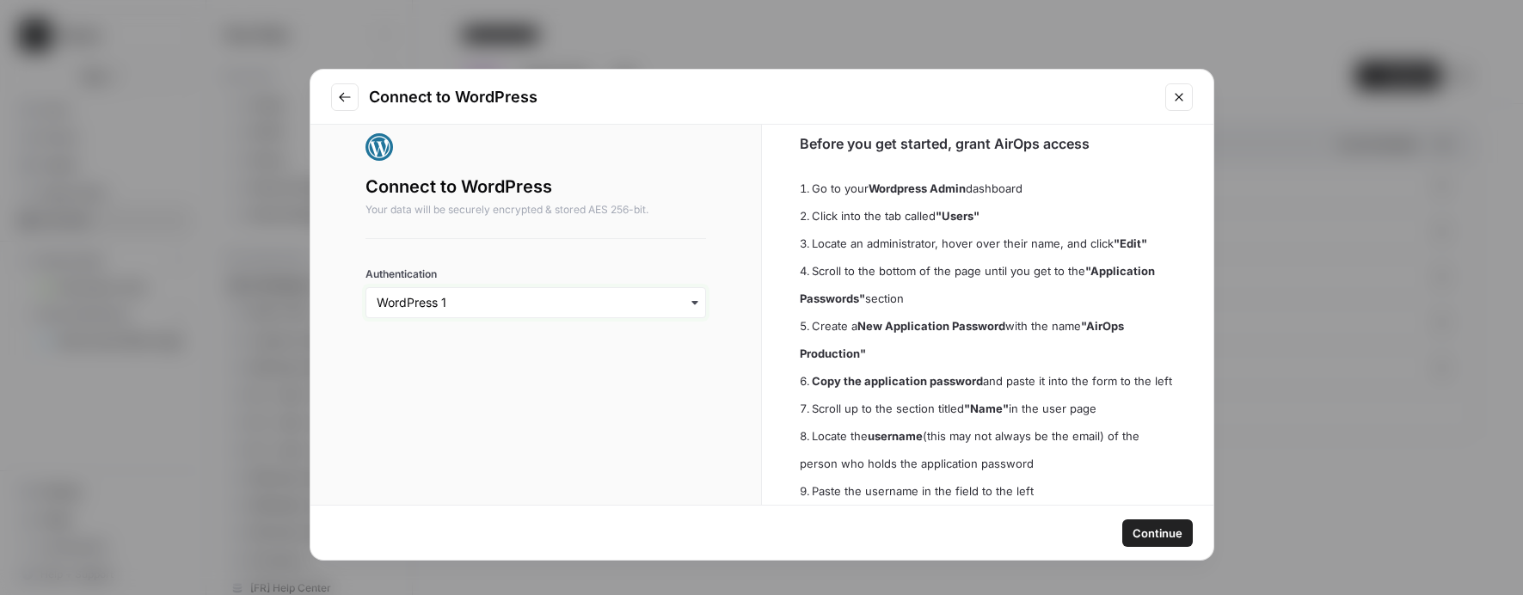
scroll to position [74, 0]
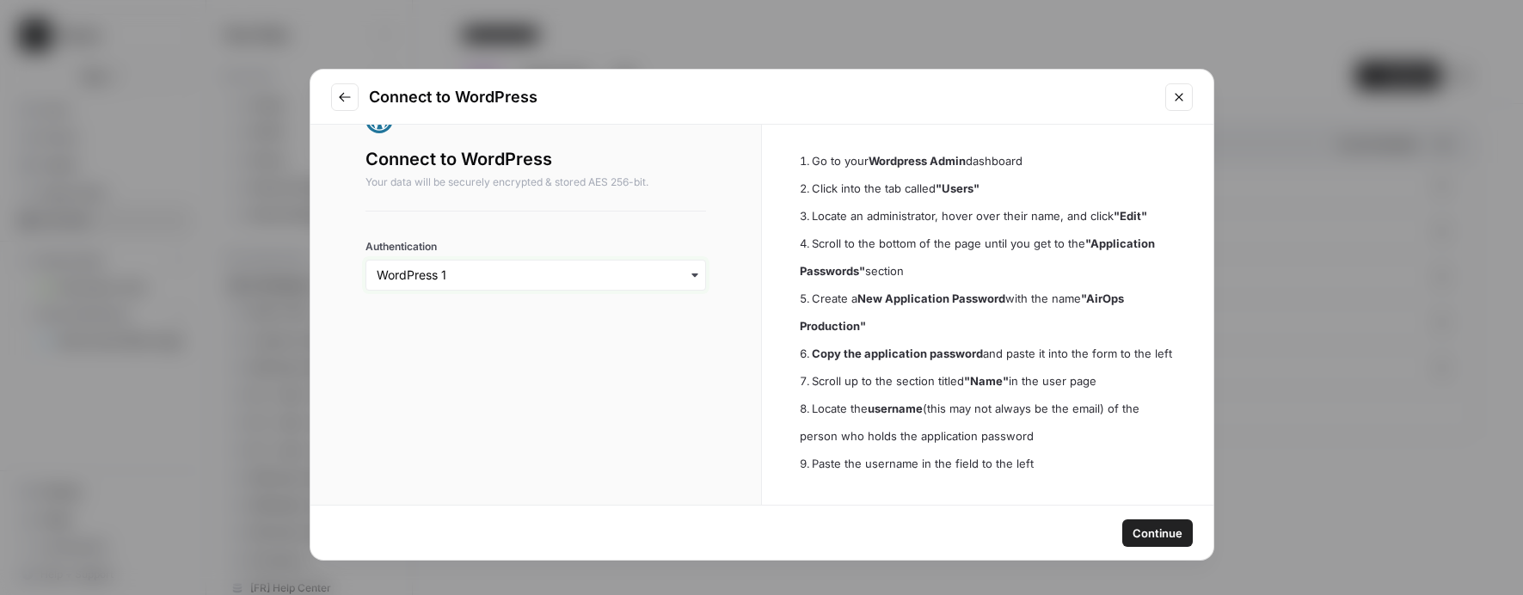
click at [560, 267] on input "Authentication" at bounding box center [536, 275] width 319 height 17
click at [516, 302] on div "WordPress 1" at bounding box center [532, 294] width 319 height 33
click at [1144, 527] on span "Continue" at bounding box center [1157, 533] width 50 height 17
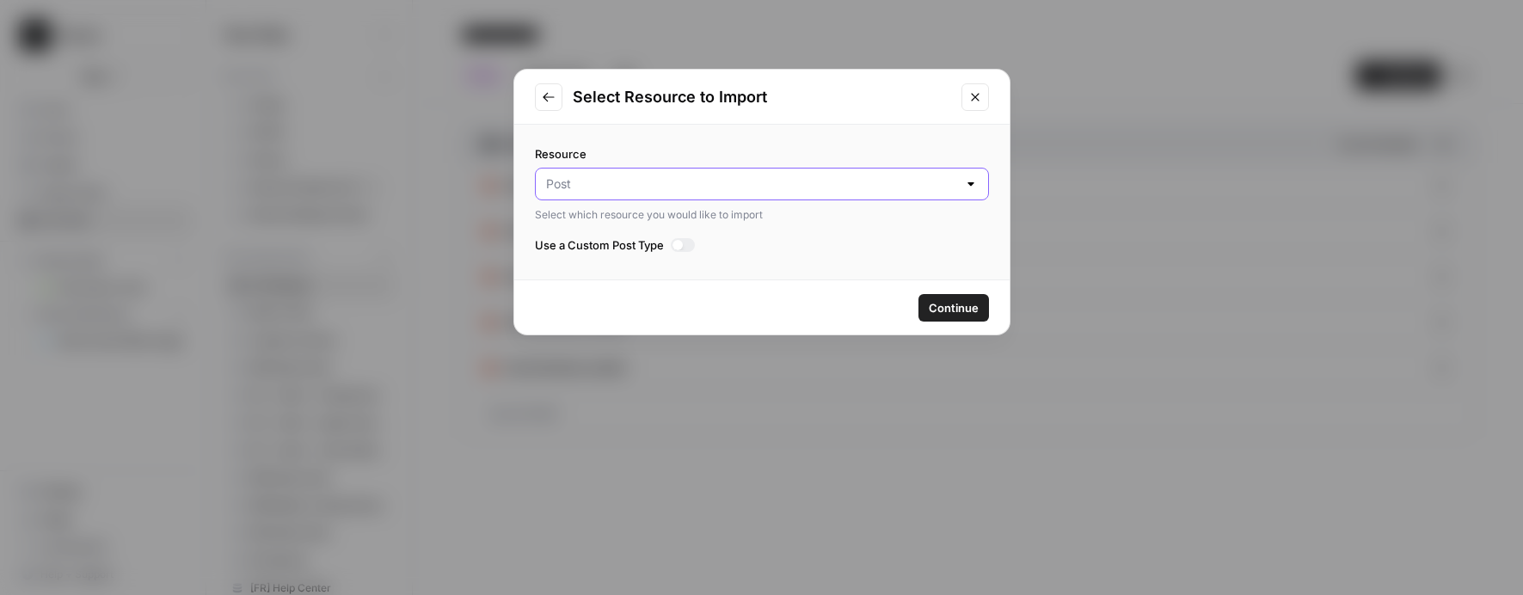
click at [577, 179] on input "Resource" at bounding box center [751, 183] width 411 height 17
click at [659, 224] on span "Post" at bounding box center [750, 226] width 402 height 17
type input "Post"
click at [682, 245] on div at bounding box center [677, 245] width 10 height 10
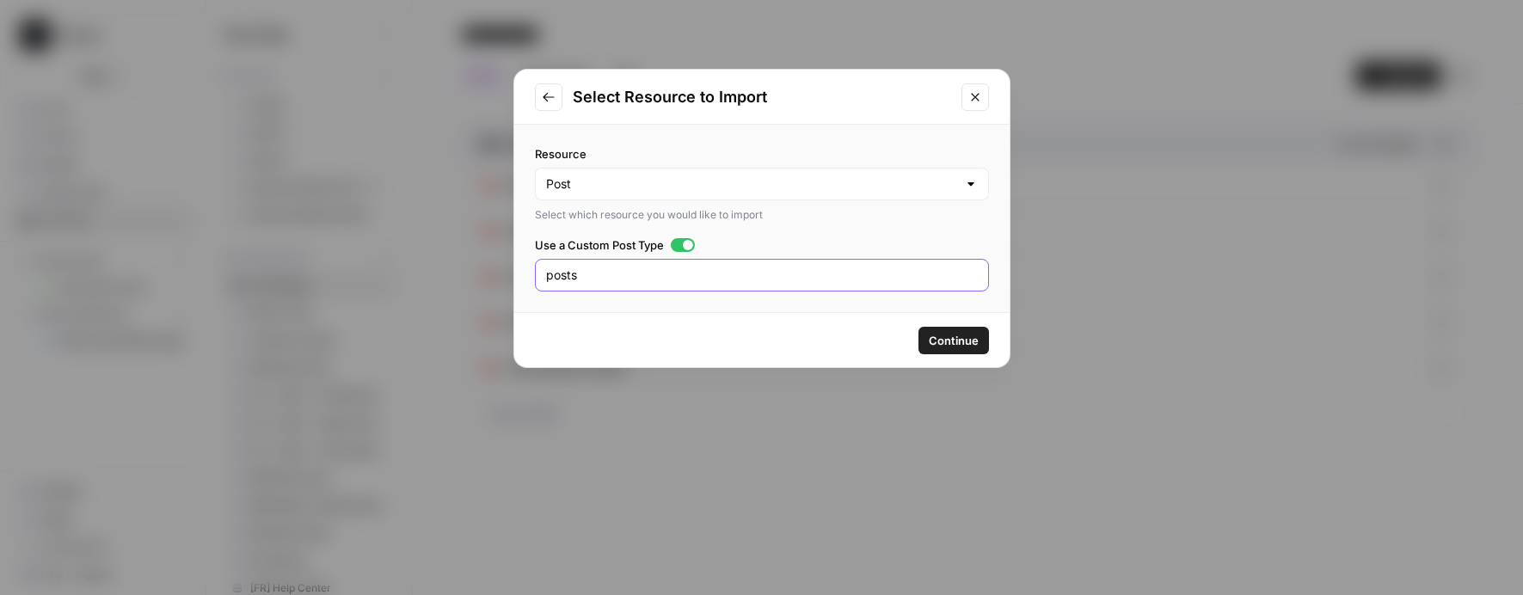
click at [647, 276] on input "posts" at bounding box center [762, 275] width 432 height 17
click at [549, 280] on input "posts" at bounding box center [762, 275] width 432 height 17
paste input "legal"
type input "legal"
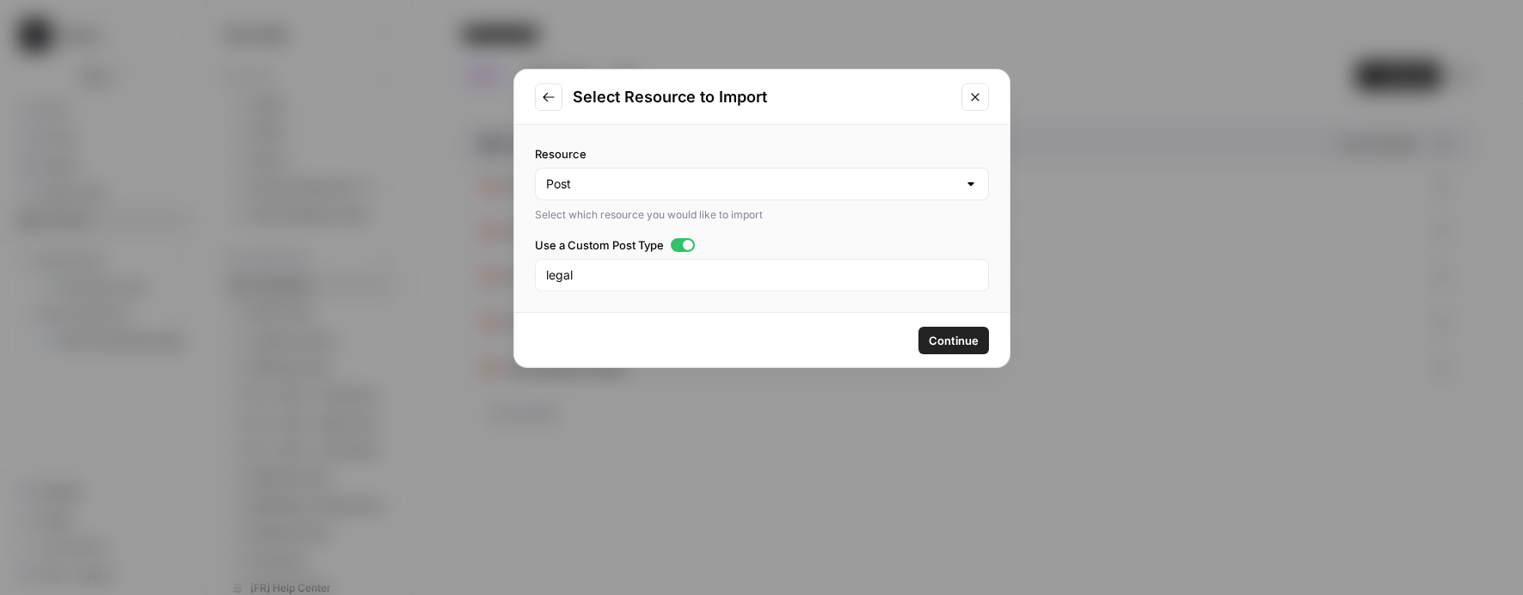
click at [660, 312] on div "Continue" at bounding box center [761, 339] width 495 height 55
click at [643, 183] on input "Resource" at bounding box center [751, 183] width 411 height 17
type input "Post"
click at [833, 138] on div "Resource Post Select which resource you would like to import Use a Custom Post …" at bounding box center [761, 218] width 495 height 187
click at [965, 342] on span "Continue" at bounding box center [954, 340] width 50 height 17
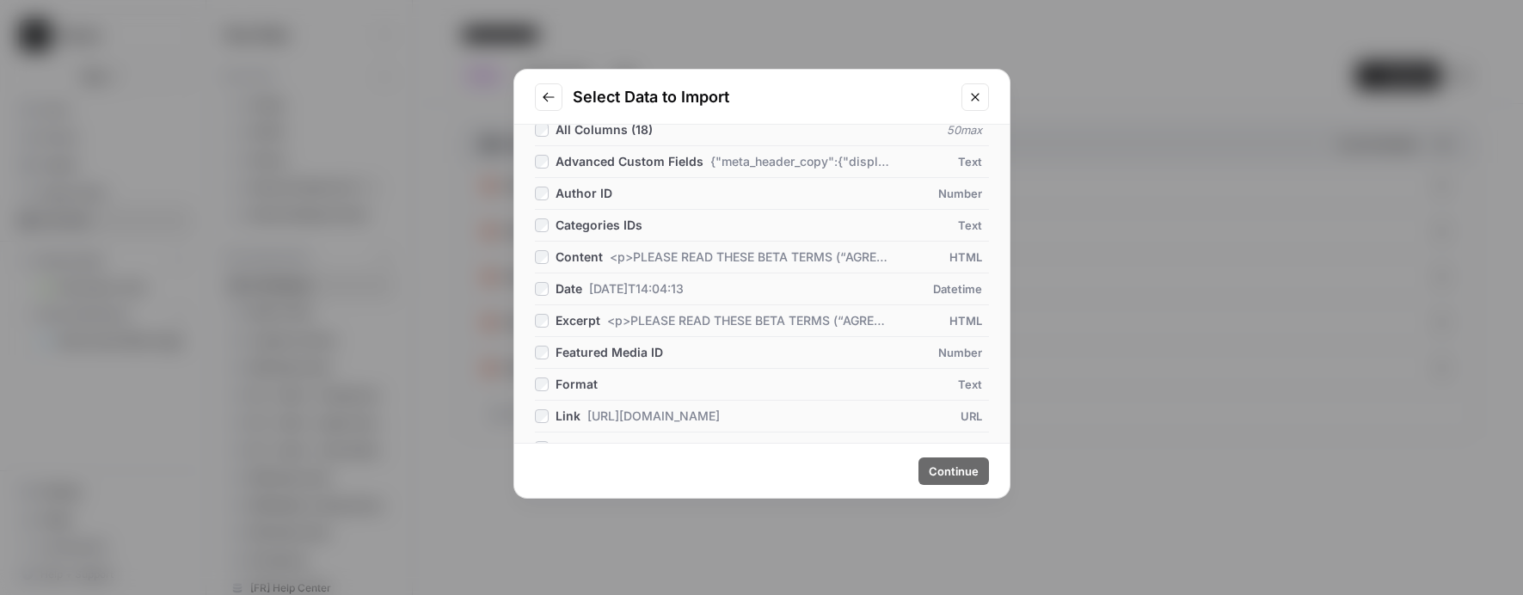
scroll to position [0, 0]
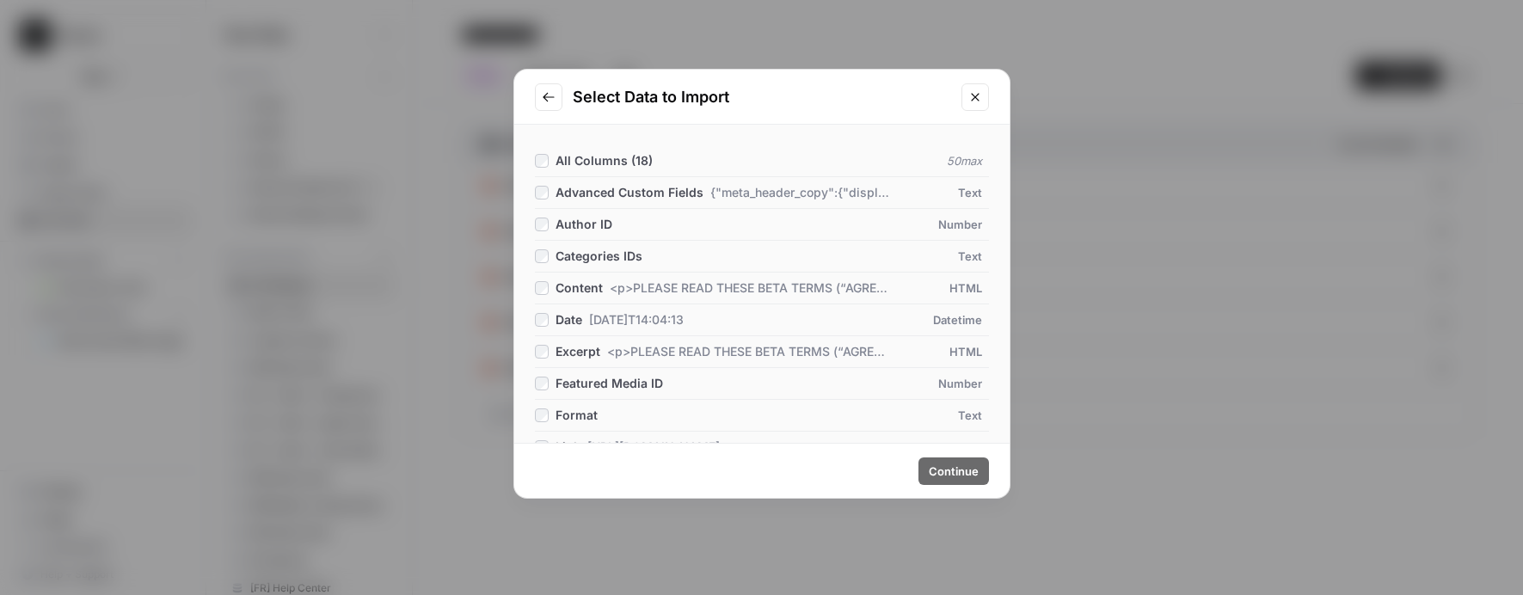
click at [618, 191] on span "Advanced Custom Fields" at bounding box center [629, 192] width 148 height 17
click at [601, 186] on span "Advanced Custom Fields" at bounding box center [629, 192] width 148 height 17
click at [596, 157] on span "All Columns ( 18 )" at bounding box center [603, 160] width 97 height 15
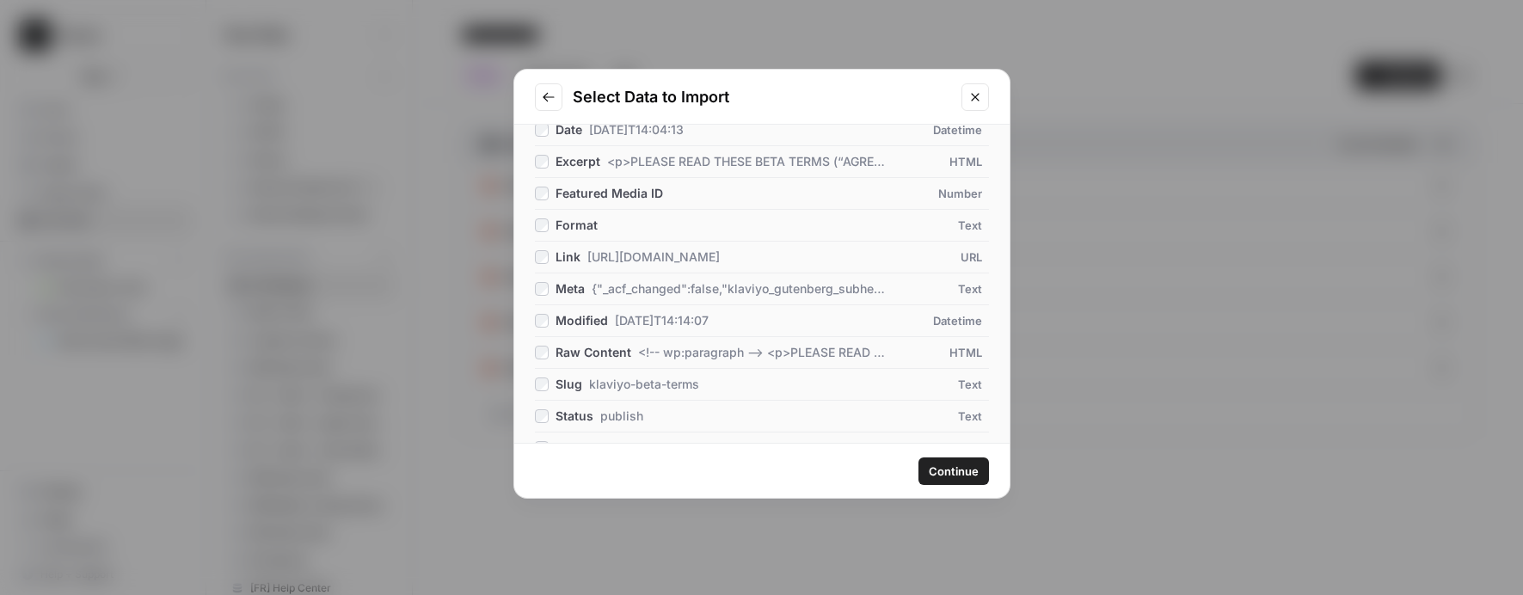
scroll to position [328, 0]
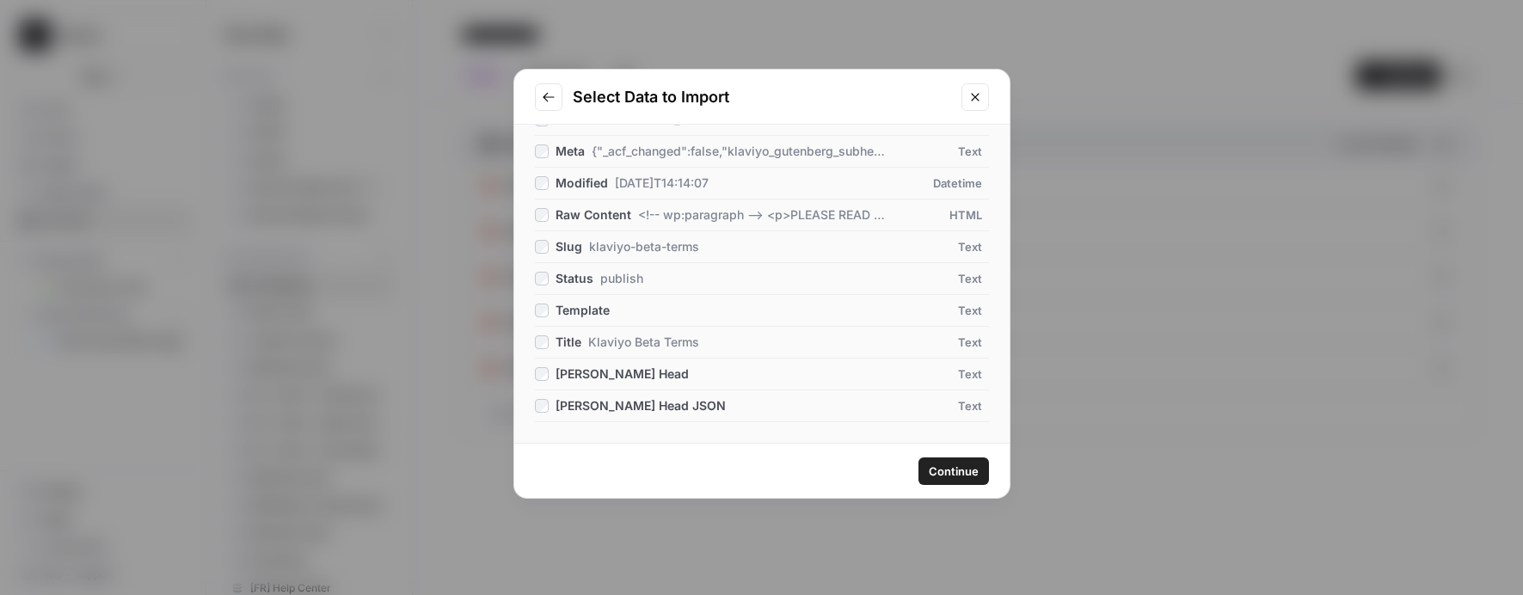
click at [954, 463] on span "Continue" at bounding box center [954, 471] width 50 height 17
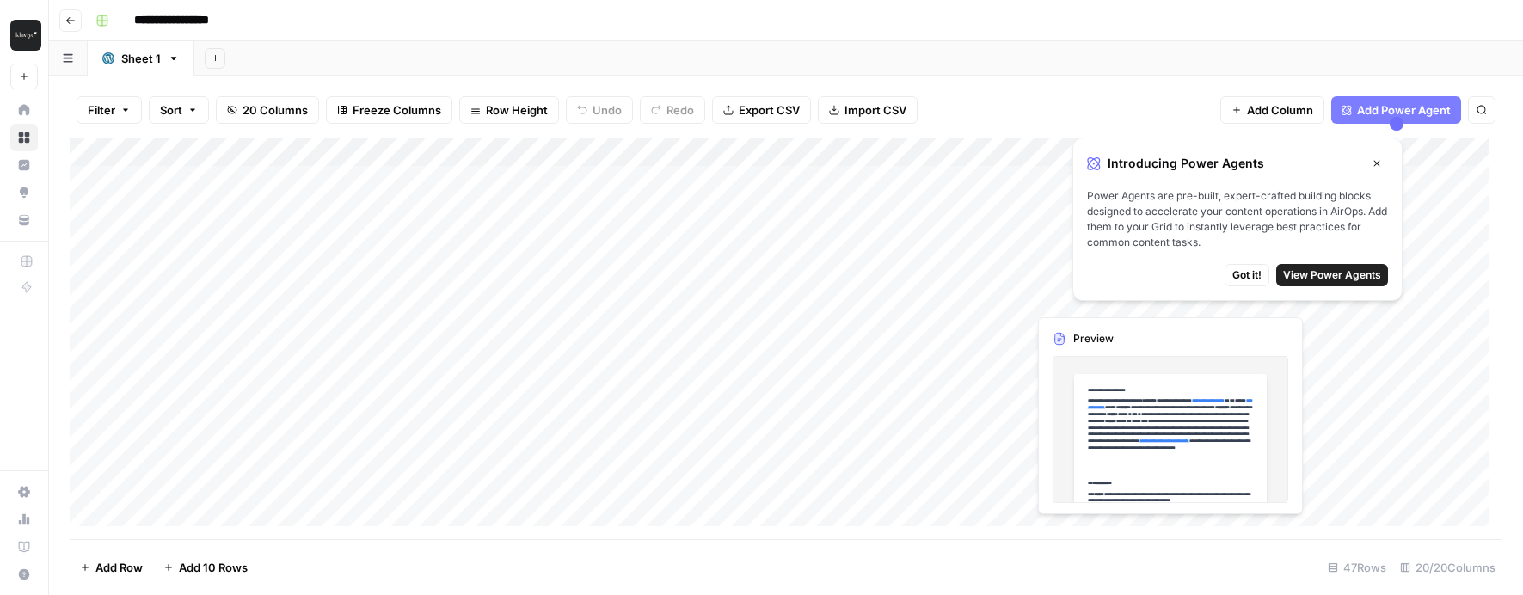
click at [1237, 276] on span "Got it!" at bounding box center [1246, 274] width 29 height 15
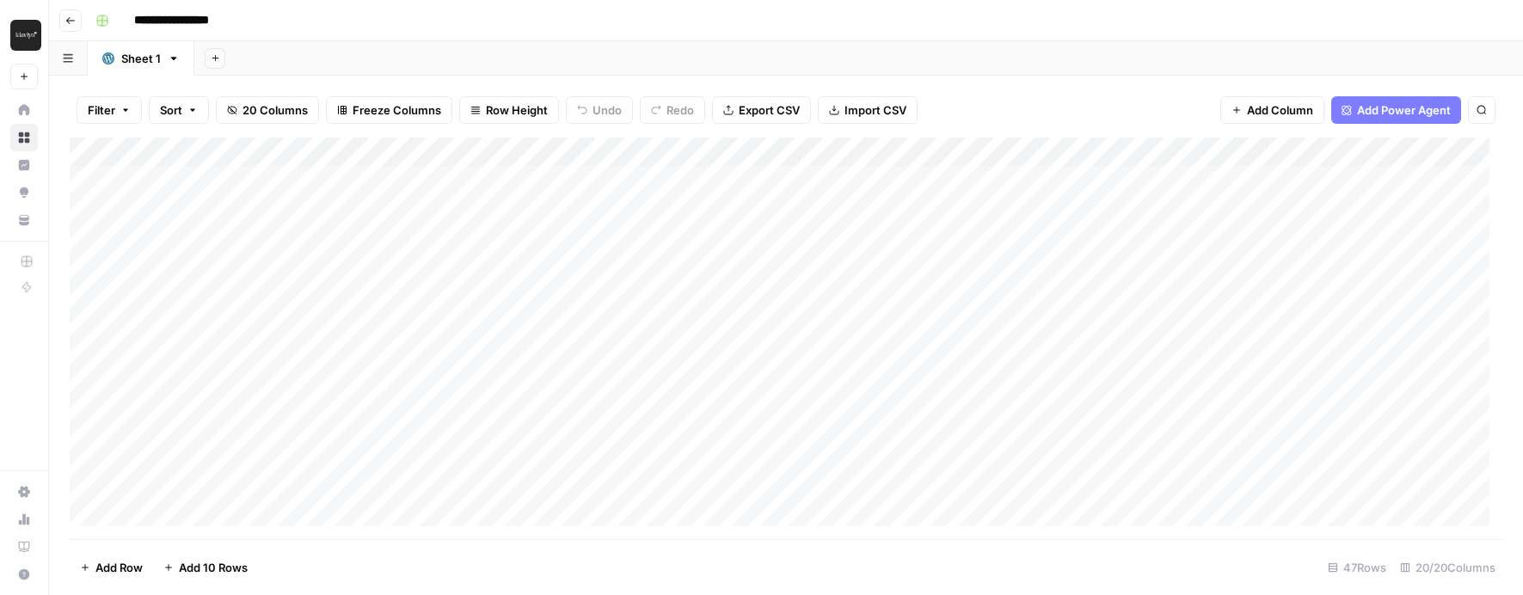
click at [141, 59] on div "Sheet 1" at bounding box center [141, 58] width 40 height 17
type input "*"
type input "**********"
click at [65, 20] on icon "button" at bounding box center [70, 20] width 10 height 10
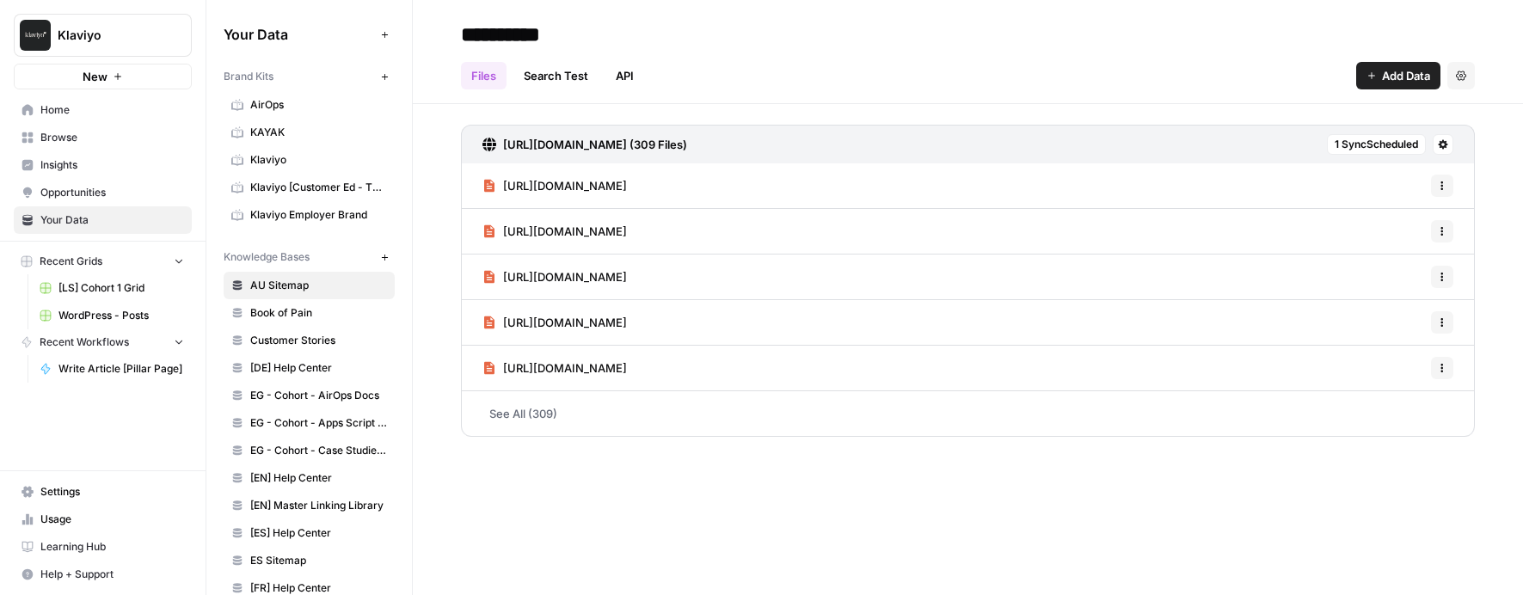
click at [103, 76] on span "New" at bounding box center [95, 76] width 25 height 17
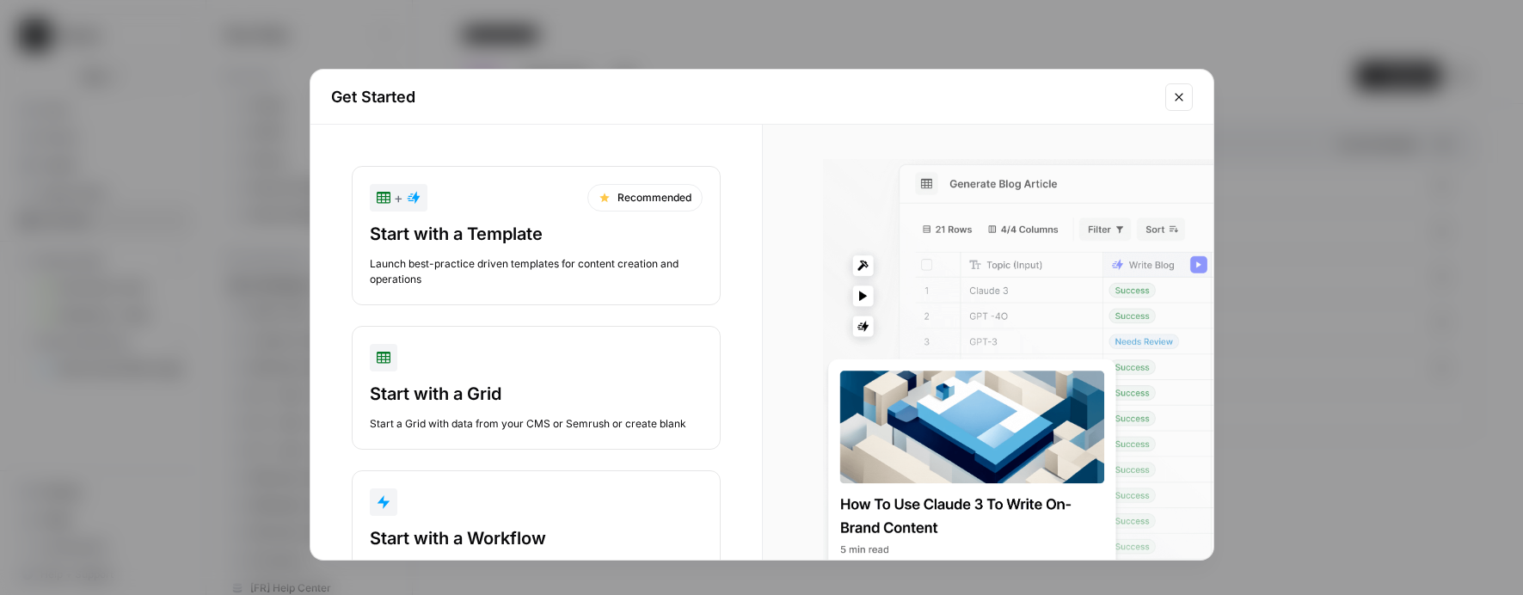
click at [1181, 96] on icon "Close modal" at bounding box center [1179, 97] width 14 height 14
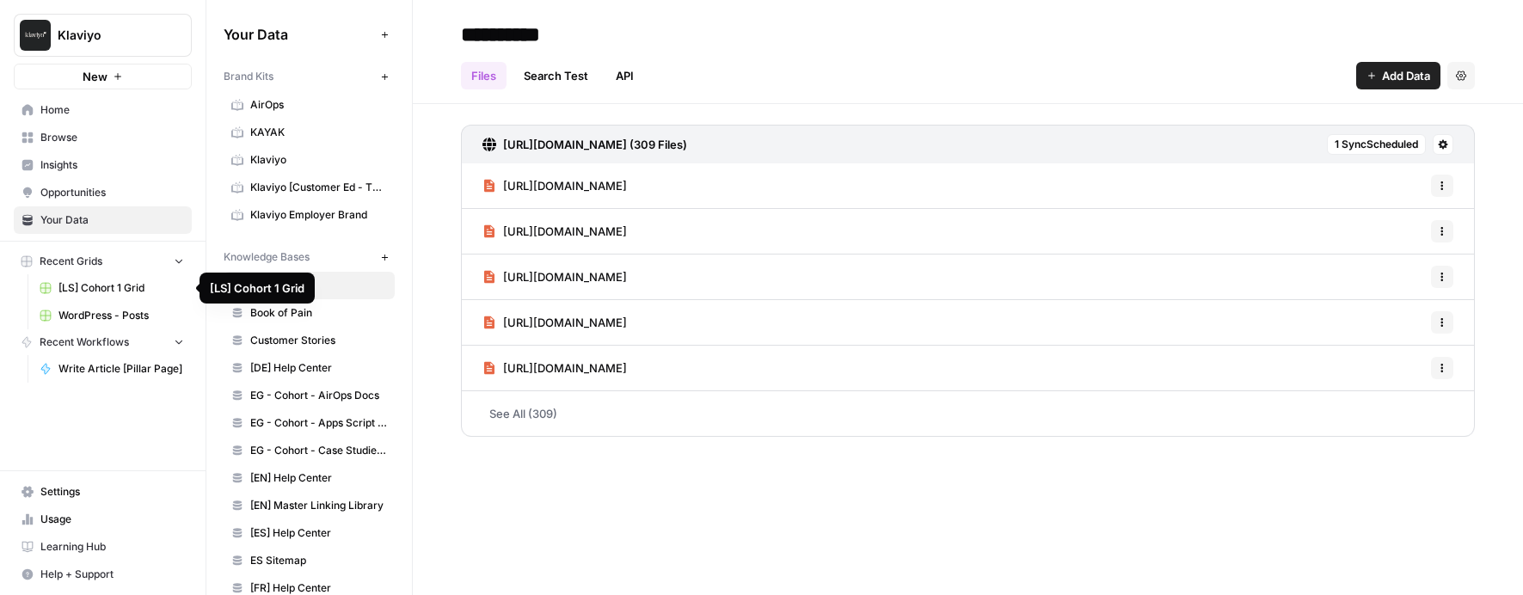
click at [124, 313] on span "WordPress - Posts" at bounding box center [121, 315] width 126 height 15
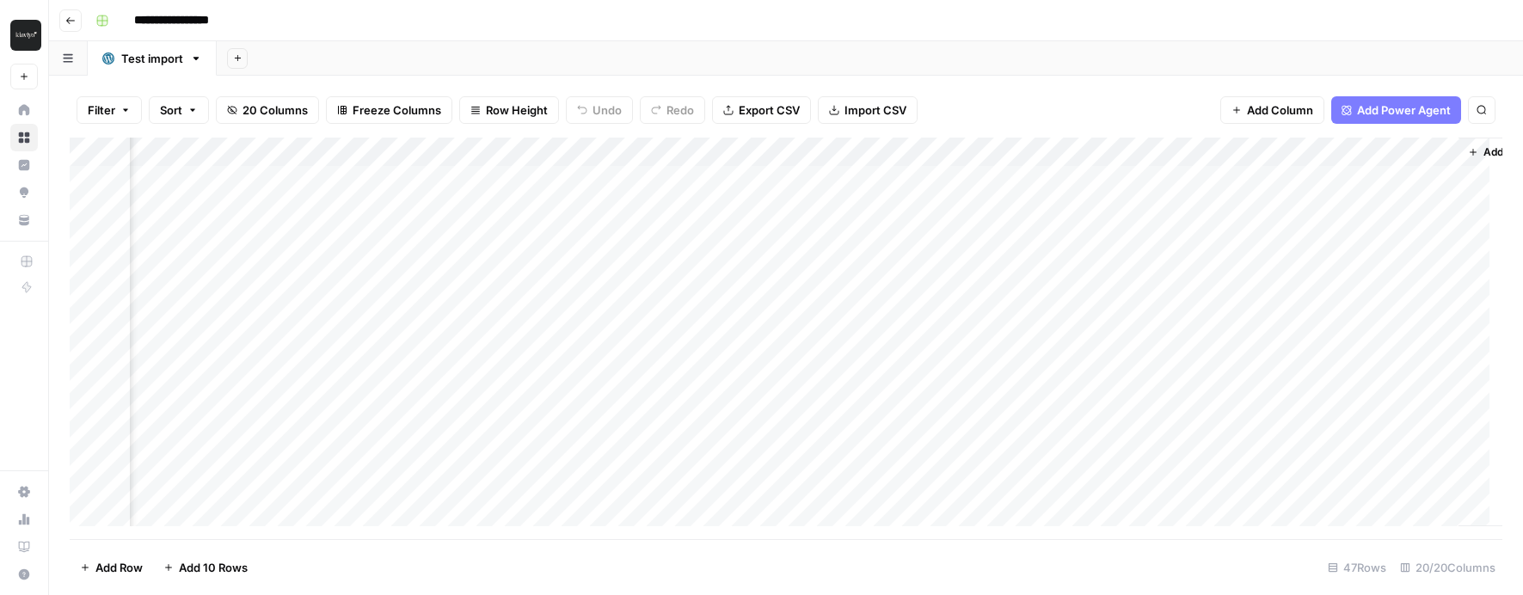
scroll to position [0, 3132]
click at [816, 183] on div "Add Column" at bounding box center [786, 339] width 1433 height 402
